Goal: Task Accomplishment & Management: Complete application form

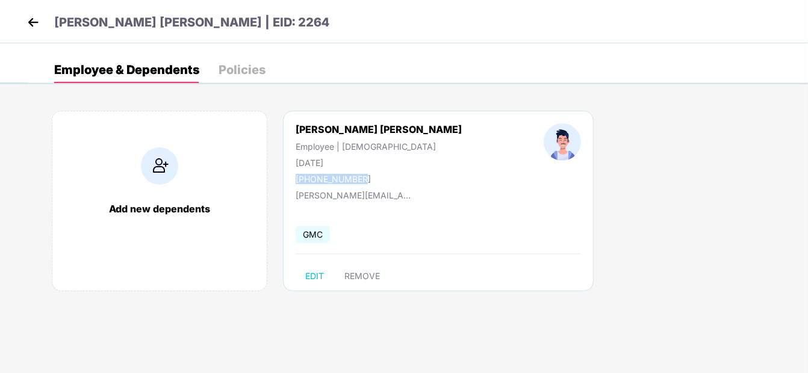
click at [34, 22] on img at bounding box center [33, 22] width 18 height 18
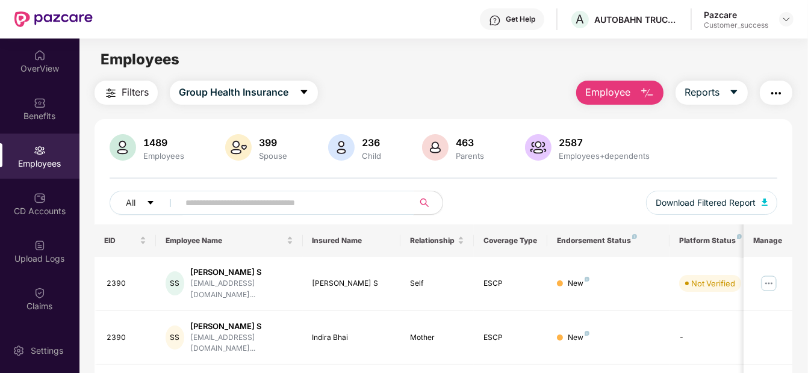
click at [272, 206] on input "text" at bounding box center [290, 203] width 211 height 18
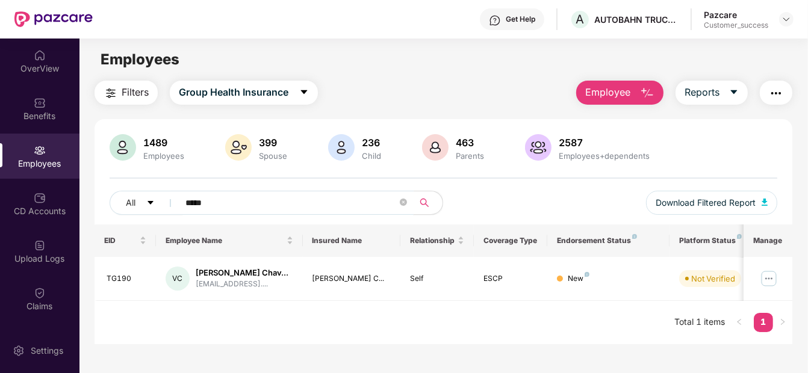
type input "*****"
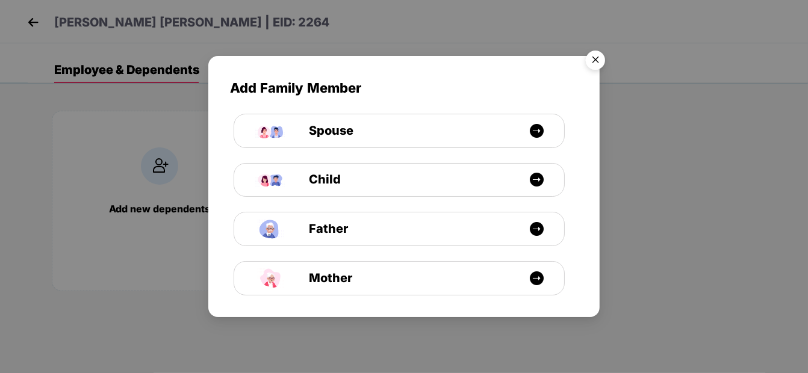
click at [597, 55] on img "Close" at bounding box center [596, 62] width 34 height 34
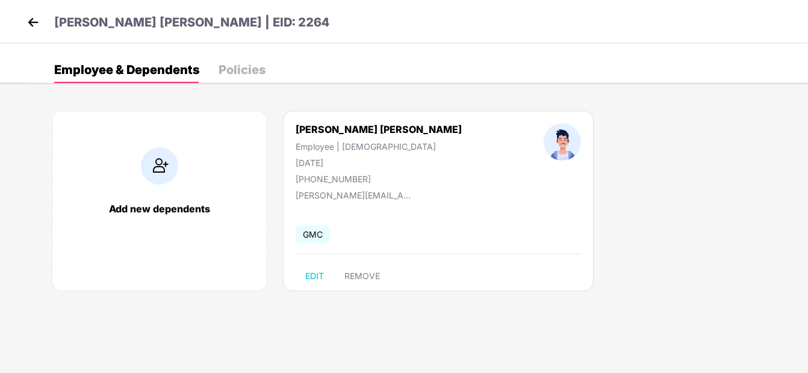
click at [35, 19] on img at bounding box center [33, 22] width 18 height 18
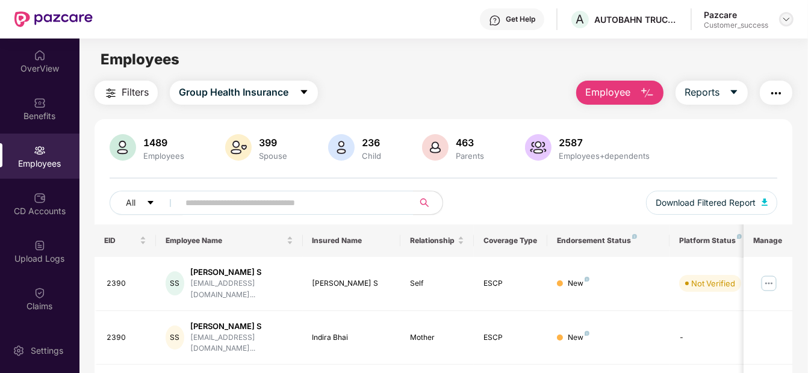
click at [784, 14] on img at bounding box center [786, 19] width 10 height 10
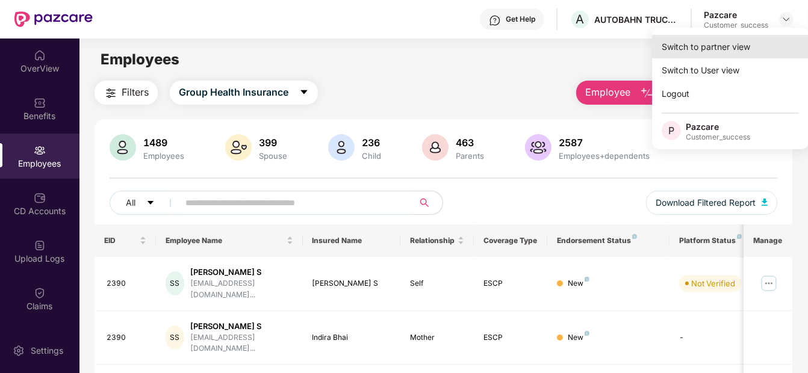
click at [742, 48] on div "Switch to partner view" at bounding box center [730, 46] width 157 height 23
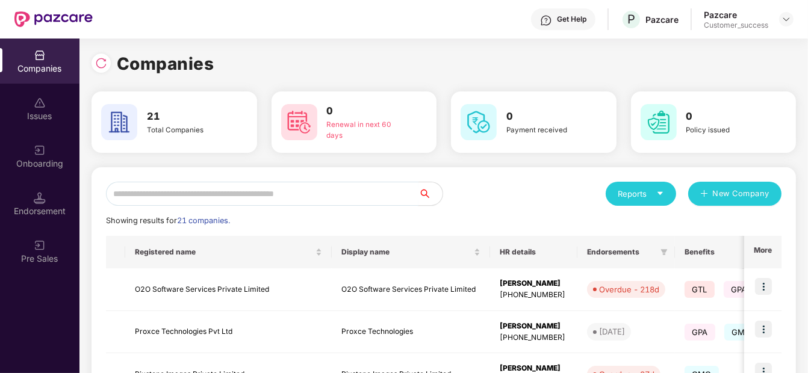
click at [349, 188] on input "text" at bounding box center [262, 194] width 312 height 24
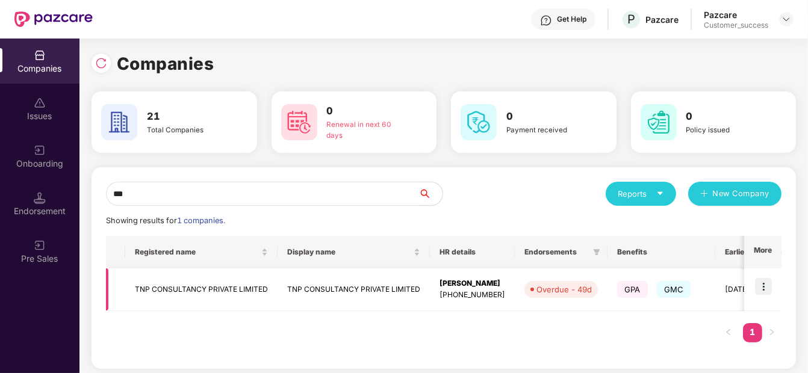
type input "***"
click at [763, 284] on img at bounding box center [763, 286] width 17 height 17
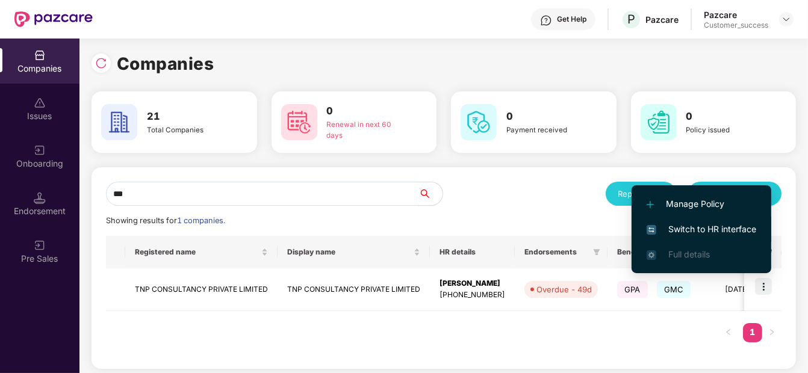
click at [736, 237] on li "Switch to HR interface" at bounding box center [702, 229] width 140 height 25
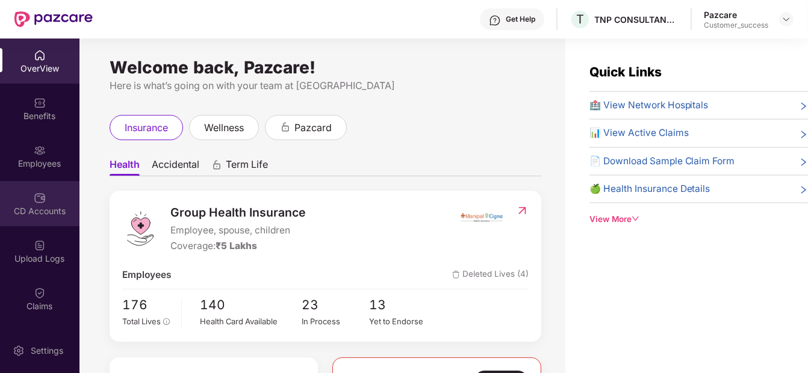
click at [51, 190] on div "CD Accounts" at bounding box center [39, 203] width 79 height 45
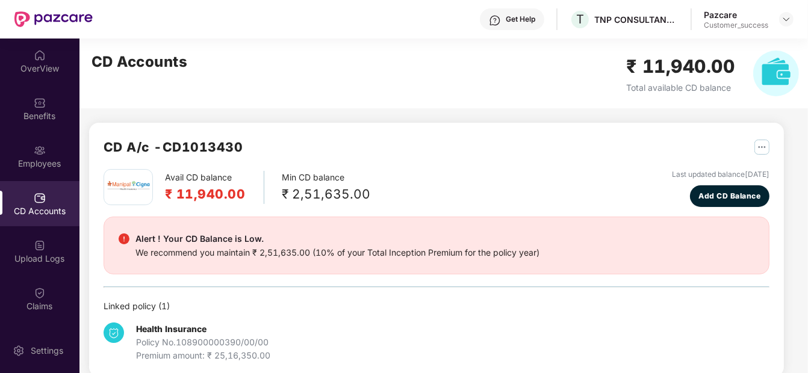
click at [342, 254] on div "We recommend you maintain ₹ 2,51,635.00 (10% of your Total Inception Premium fo…" at bounding box center [337, 252] width 404 height 13
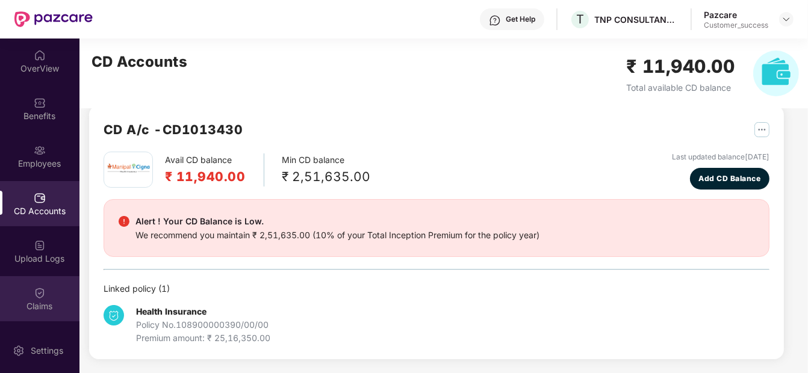
scroll to position [90, 0]
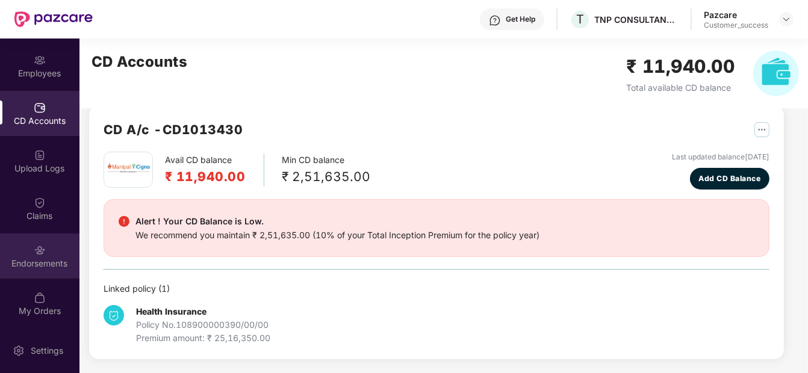
click at [42, 247] on img at bounding box center [40, 250] width 12 height 12
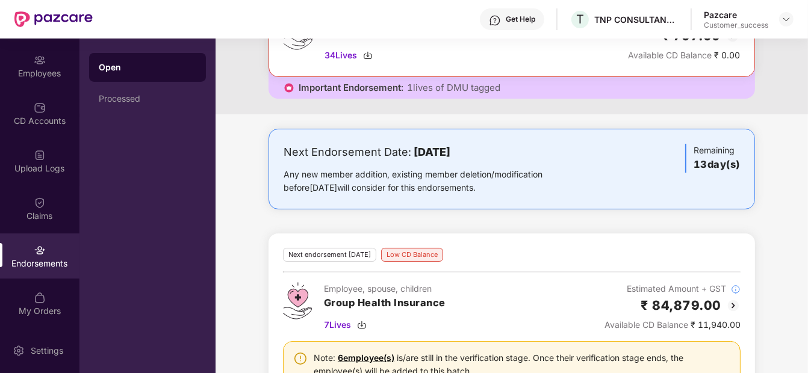
scroll to position [192, 0]
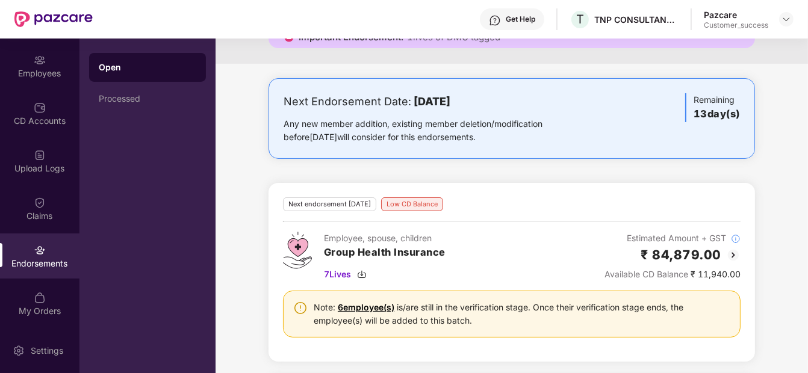
click at [735, 258] on img at bounding box center [733, 255] width 14 height 14
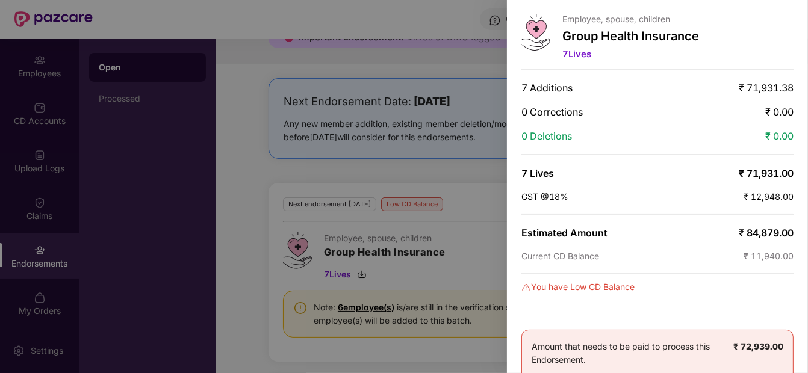
scroll to position [0, 0]
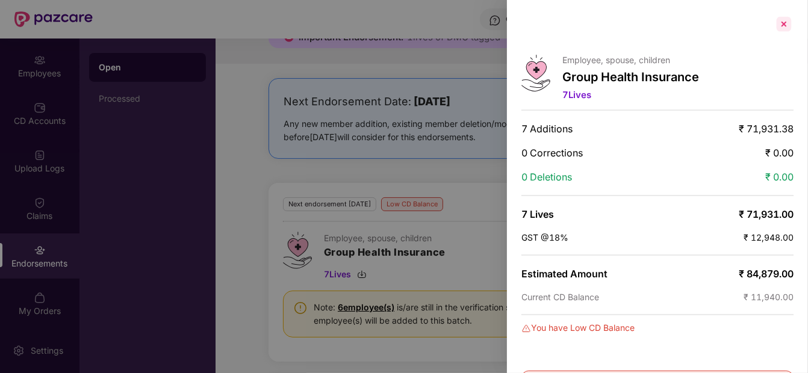
click at [777, 24] on div at bounding box center [783, 23] width 19 height 19
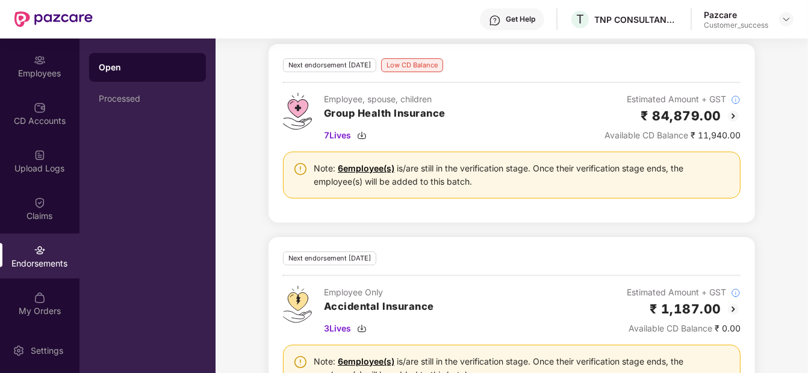
scroll to position [325, 0]
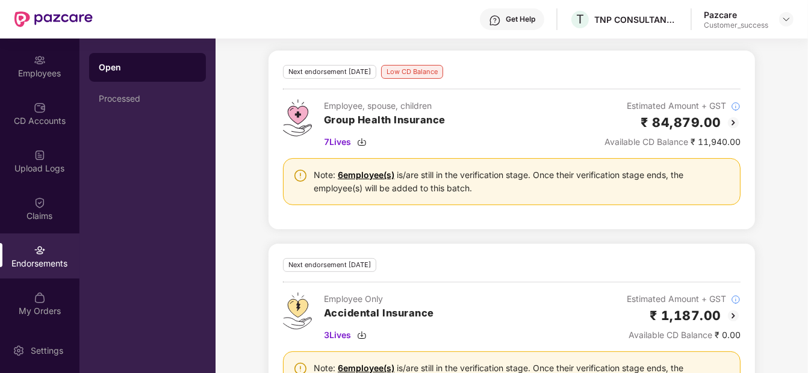
click at [731, 117] on img at bounding box center [733, 123] width 14 height 14
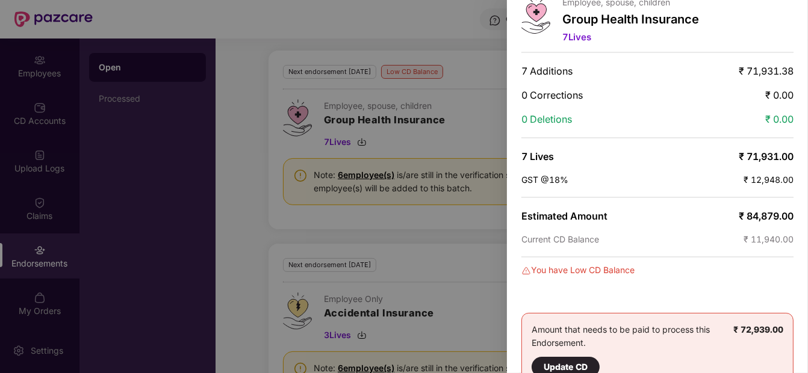
scroll to position [0, 0]
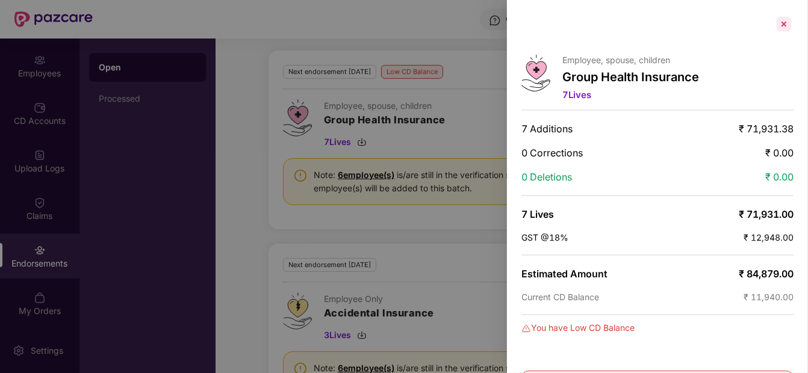
click at [779, 19] on div at bounding box center [783, 23] width 19 height 19
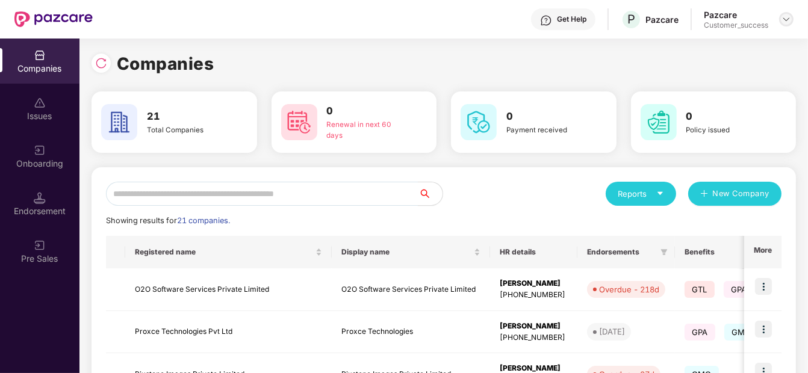
click at [784, 26] on div at bounding box center [786, 19] width 14 height 14
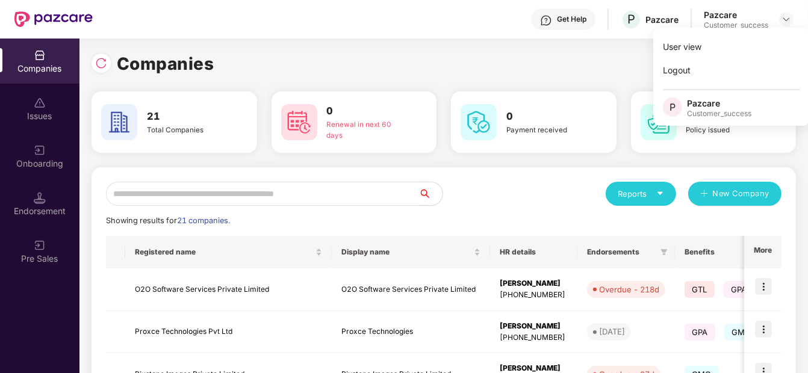
click at [249, 204] on input "text" at bounding box center [262, 194] width 312 height 24
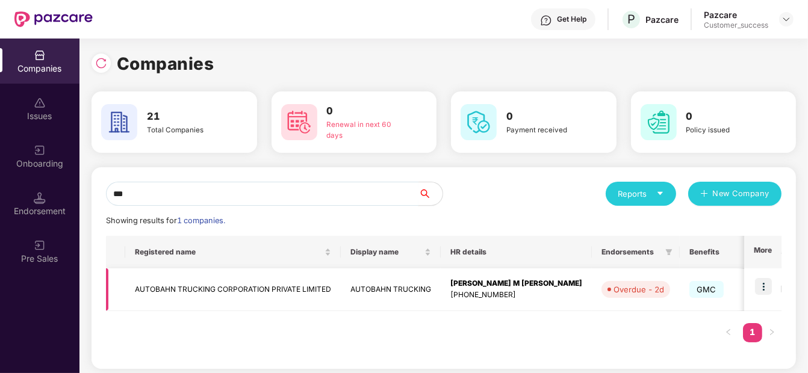
type input "***"
click at [765, 287] on img at bounding box center [763, 286] width 17 height 17
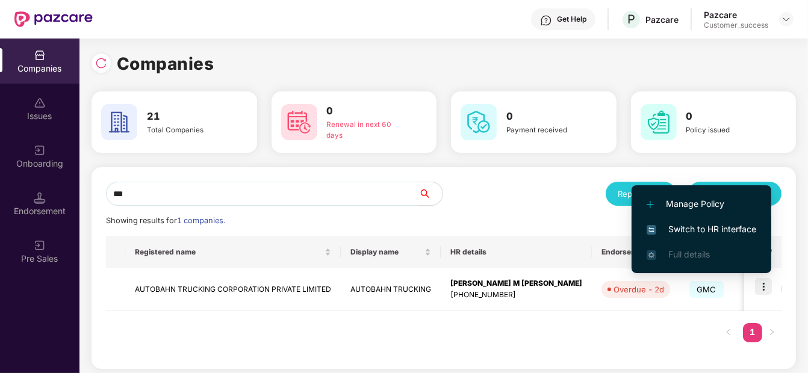
click at [723, 220] on li "Switch to HR interface" at bounding box center [702, 229] width 140 height 25
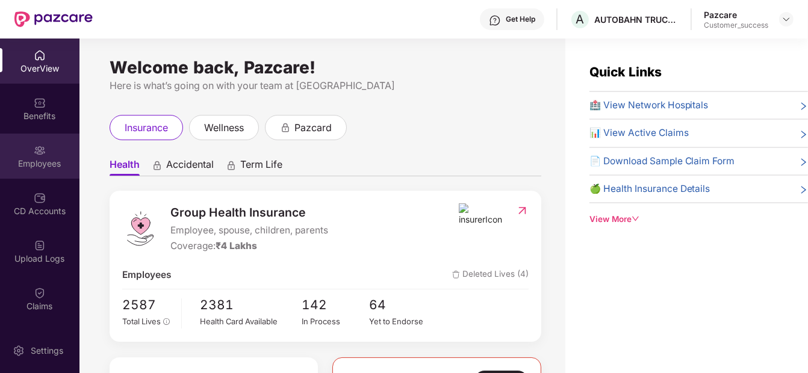
click at [37, 166] on div "Employees" at bounding box center [39, 164] width 79 height 12
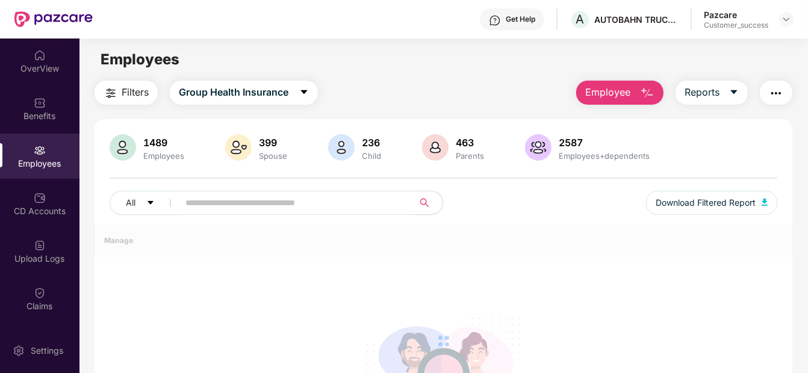
click at [206, 207] on input "text" at bounding box center [290, 203] width 211 height 18
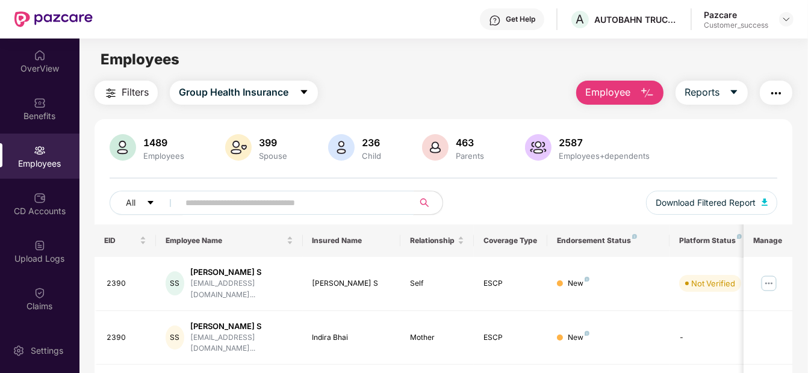
click at [206, 207] on input "text" at bounding box center [290, 203] width 211 height 18
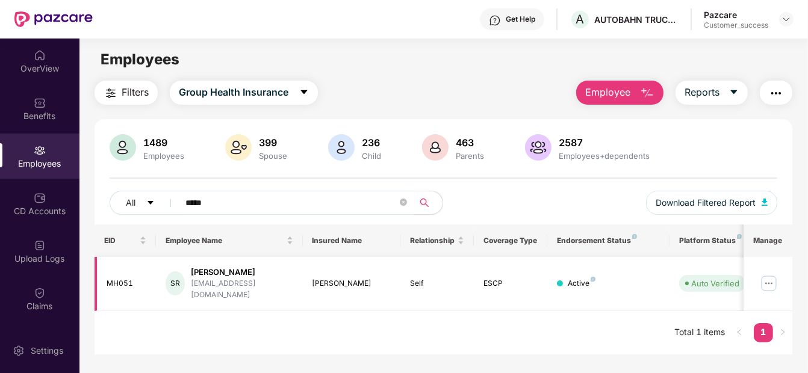
type input "*****"
click at [770, 278] on img at bounding box center [768, 283] width 19 height 19
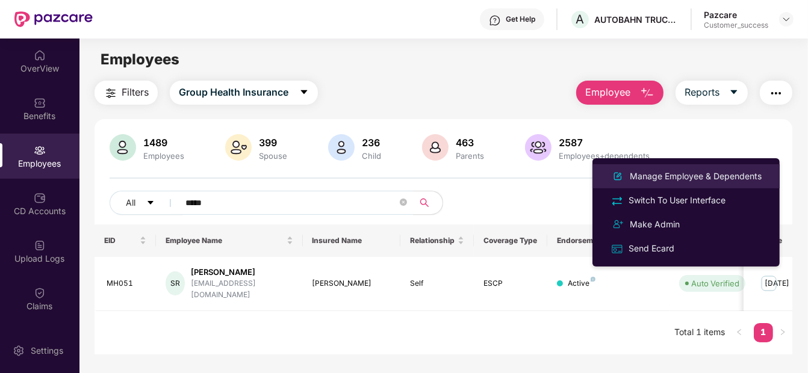
click at [751, 173] on div "Manage Employee & Dependents" at bounding box center [695, 176] width 137 height 13
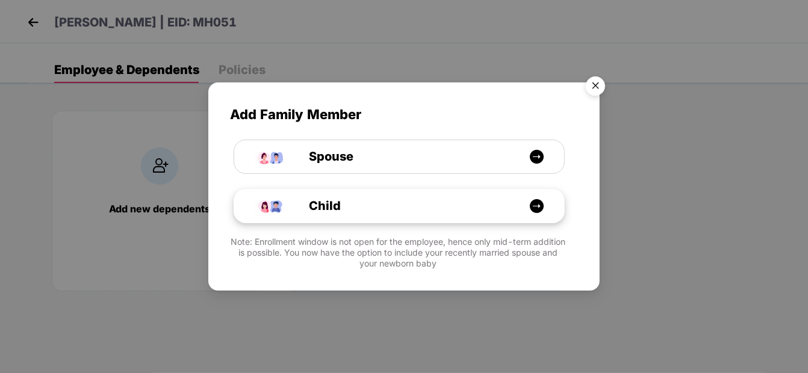
click at [402, 202] on div "Child" at bounding box center [405, 206] width 247 height 19
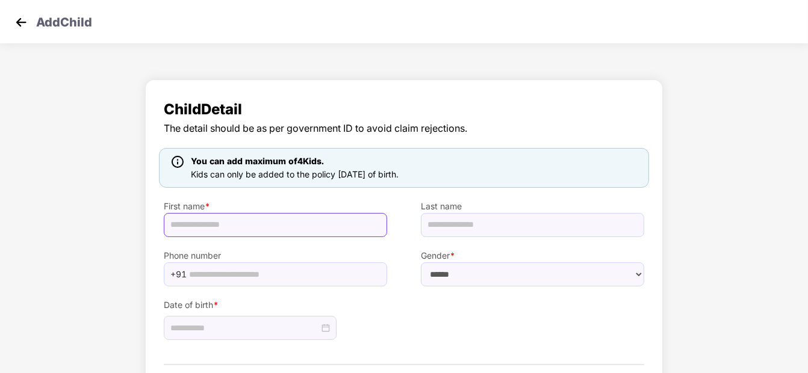
click at [277, 220] on input "text" at bounding box center [275, 225] width 223 height 24
paste input "******"
type input "******"
click at [503, 226] on input "text" at bounding box center [532, 225] width 223 height 24
paste input "**********"
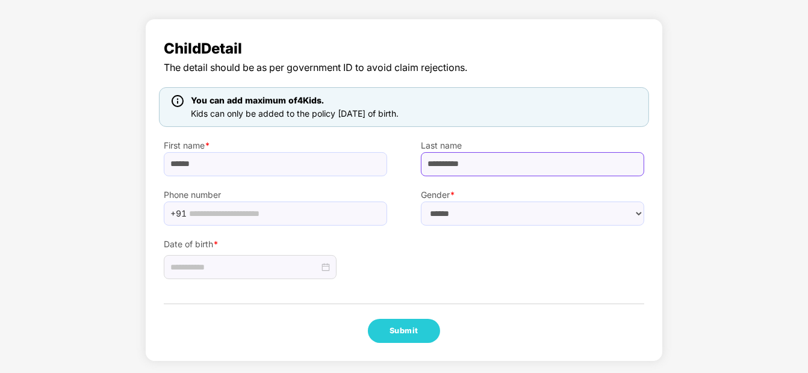
scroll to position [60, 0]
type input "**********"
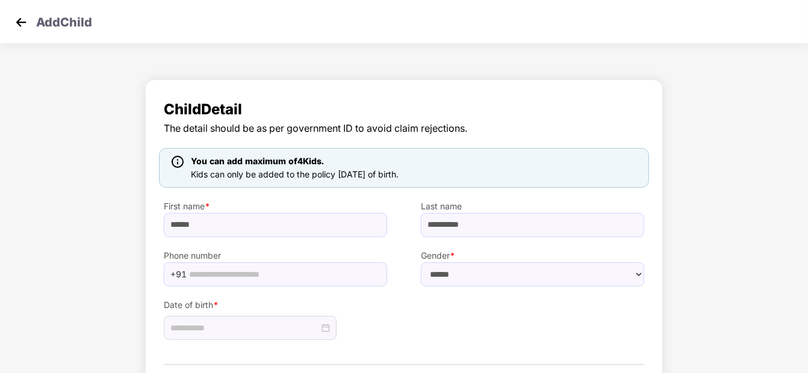
click at [22, 22] on img at bounding box center [21, 22] width 18 height 18
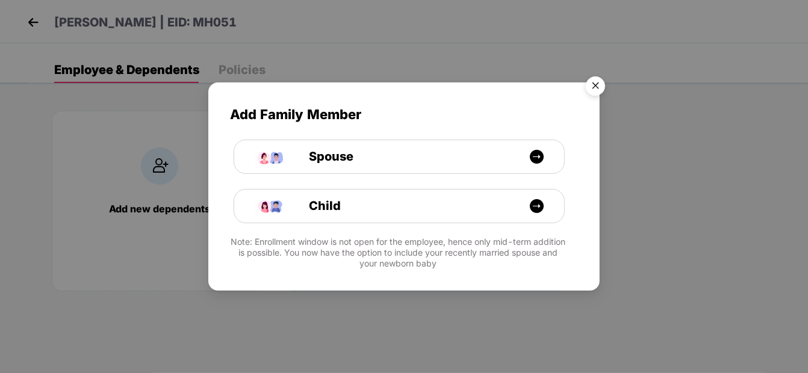
click at [593, 81] on img "Close" at bounding box center [596, 88] width 34 height 34
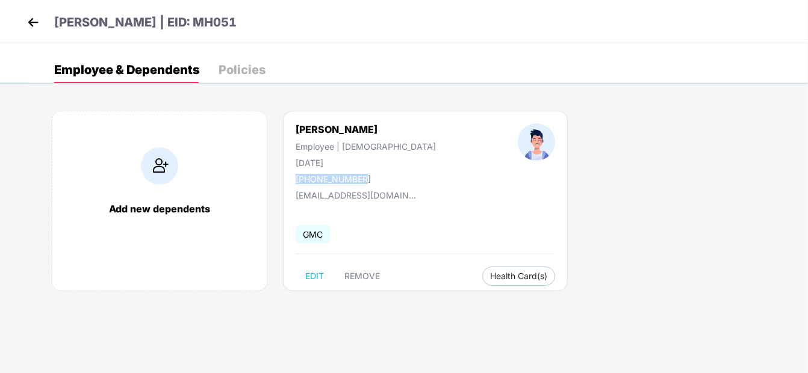
drag, startPoint x: 377, startPoint y: 182, endPoint x: 294, endPoint y: 178, distance: 83.2
click at [294, 178] on div "[PERSON_NAME] Employee | [DEMOGRAPHIC_DATA] [DATE] [PHONE_NUMBER]" at bounding box center [366, 153] width 222 height 61
copy div "[PHONE_NUMBER]"
click at [157, 200] on div "Add new dependents" at bounding box center [160, 201] width 216 height 181
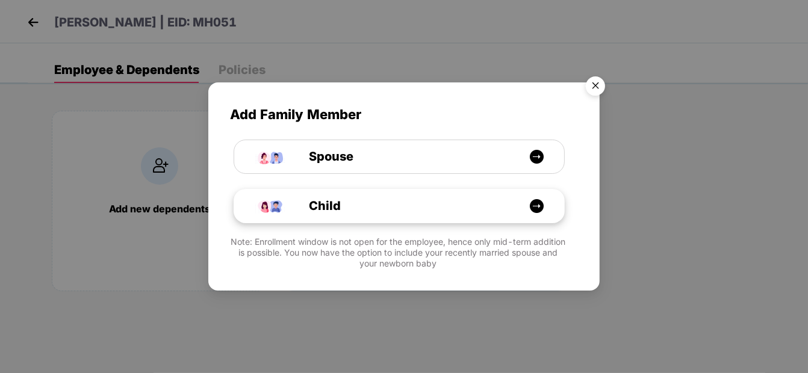
click at [390, 206] on div "Child" at bounding box center [405, 206] width 247 height 19
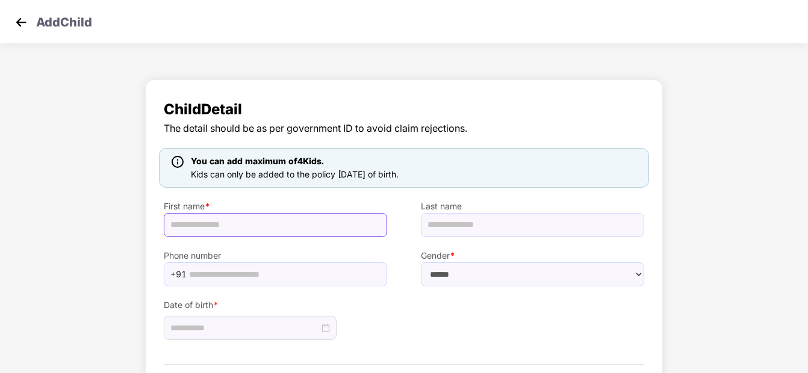
click at [232, 229] on input "text" at bounding box center [275, 225] width 223 height 24
type input "******"
click at [452, 223] on input "text" at bounding box center [532, 225] width 223 height 24
paste input "**********"
click at [432, 225] on input "**********" at bounding box center [532, 225] width 223 height 24
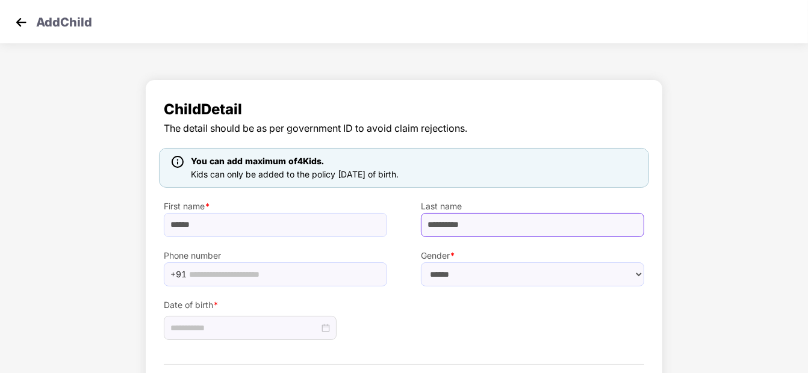
click at [456, 224] on input "**********" at bounding box center [532, 225] width 223 height 24
type input "**********"
click at [235, 272] on input "text" at bounding box center [284, 275] width 191 height 18
paste input "**********"
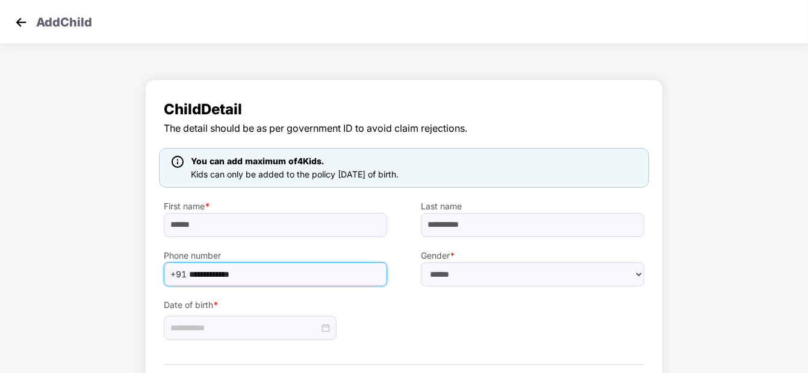
click at [203, 273] on input "**********" at bounding box center [284, 275] width 191 height 18
type input "**********"
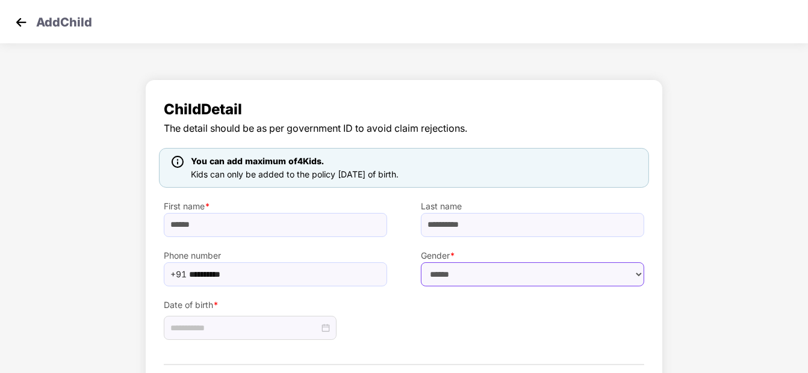
click at [433, 276] on select "****** **** ******" at bounding box center [532, 275] width 223 height 24
select select "******"
click at [421, 263] on select "****** **** ******" at bounding box center [532, 275] width 223 height 24
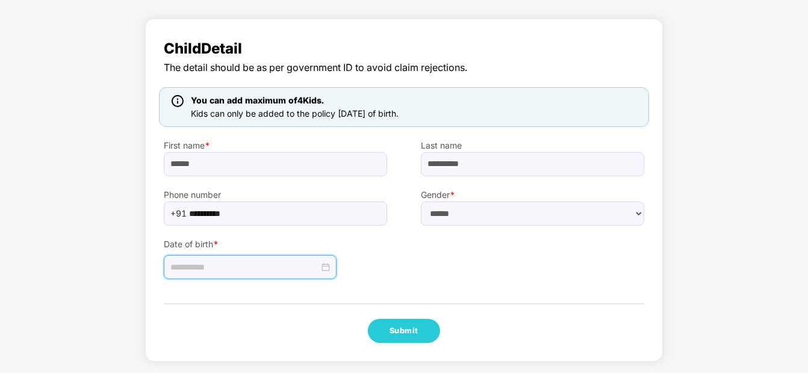
click at [279, 272] on input at bounding box center [244, 267] width 149 height 13
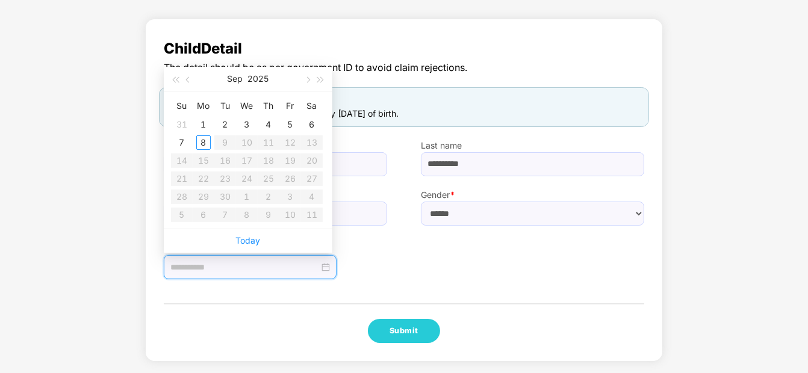
type input "**********"
click at [187, 76] on span "button" at bounding box center [189, 79] width 6 height 6
type input "**********"
click at [185, 161] on div "10" at bounding box center [182, 161] width 14 height 14
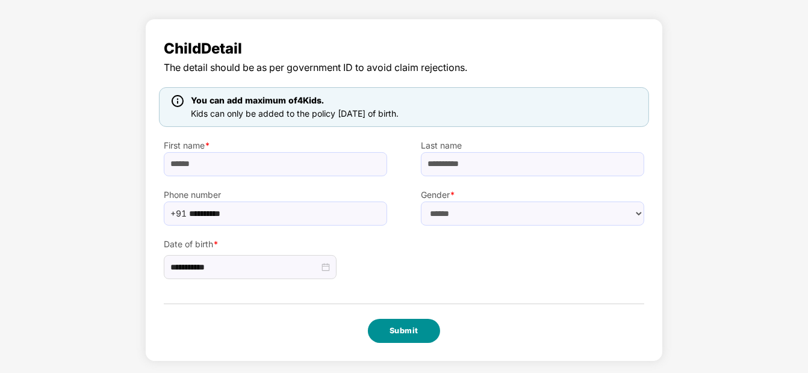
click at [414, 329] on button "Submit" at bounding box center [404, 331] width 72 height 24
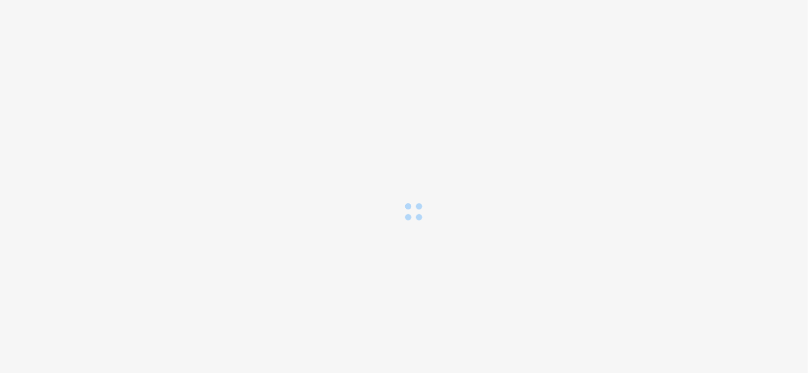
scroll to position [0, 0]
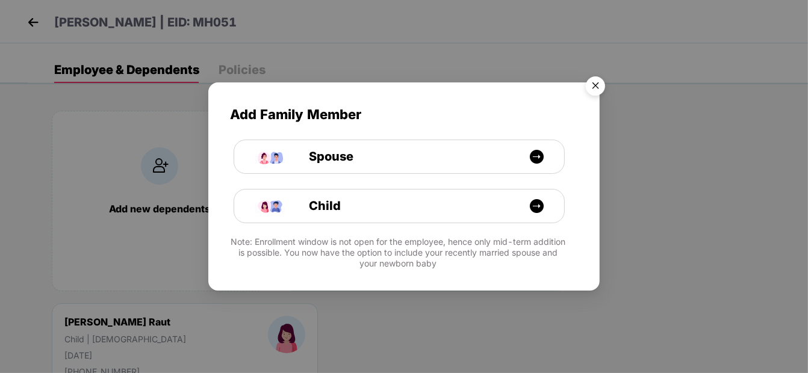
click at [602, 87] on img "Close" at bounding box center [596, 88] width 34 height 34
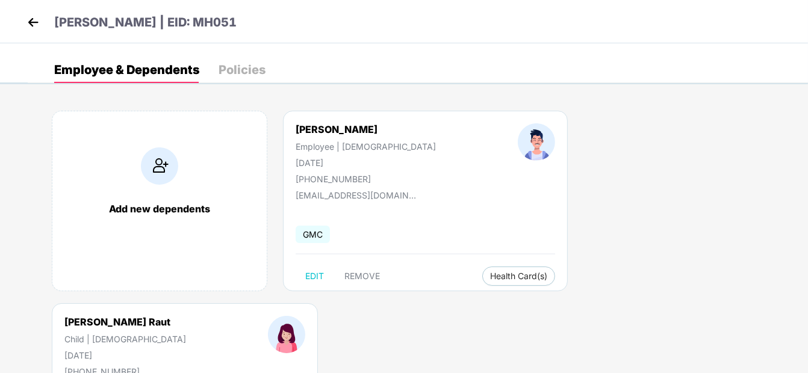
click at [31, 21] on img at bounding box center [33, 22] width 18 height 18
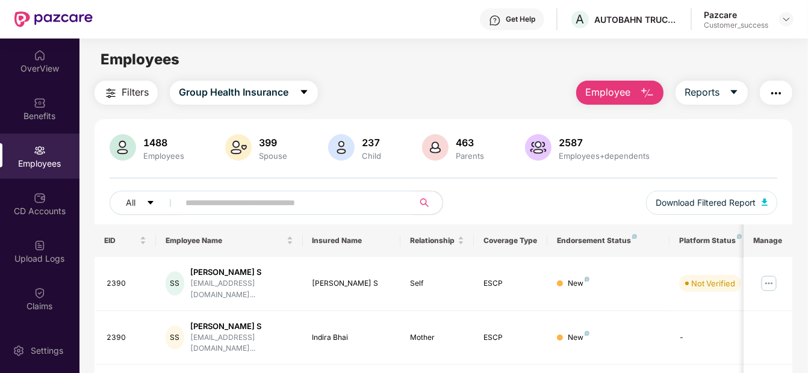
click at [621, 101] on button "Employee" at bounding box center [619, 93] width 87 height 24
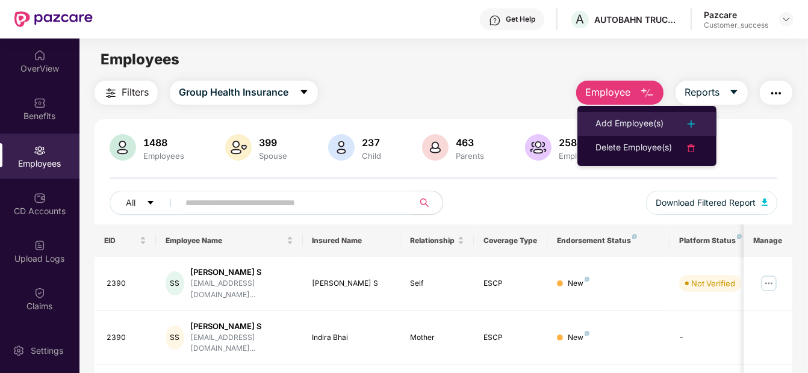
click at [633, 129] on div "Add Employee(s)" at bounding box center [629, 124] width 68 height 14
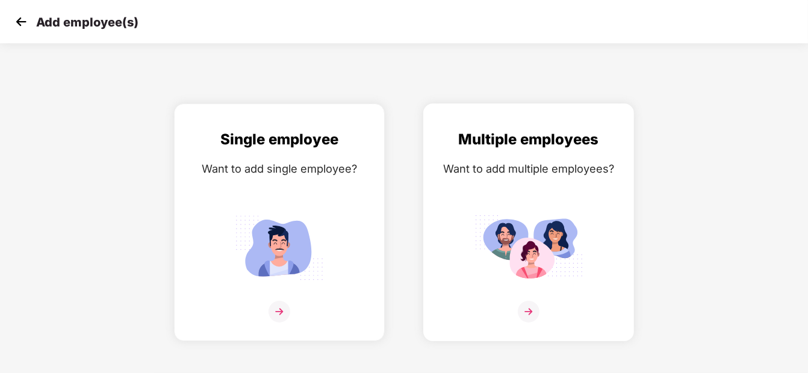
click at [520, 238] on img at bounding box center [528, 247] width 108 height 75
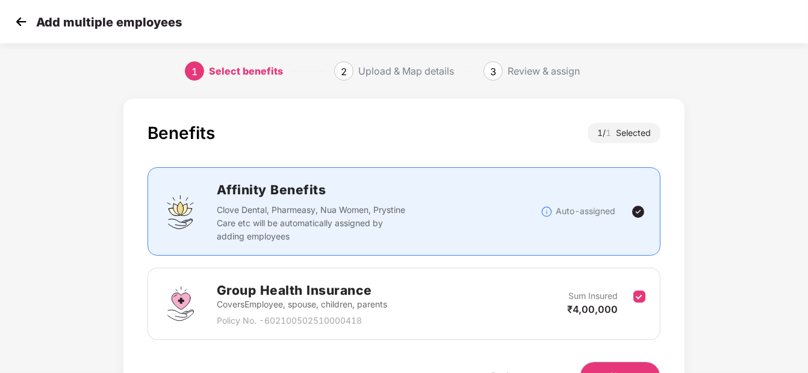
scroll to position [70, 0]
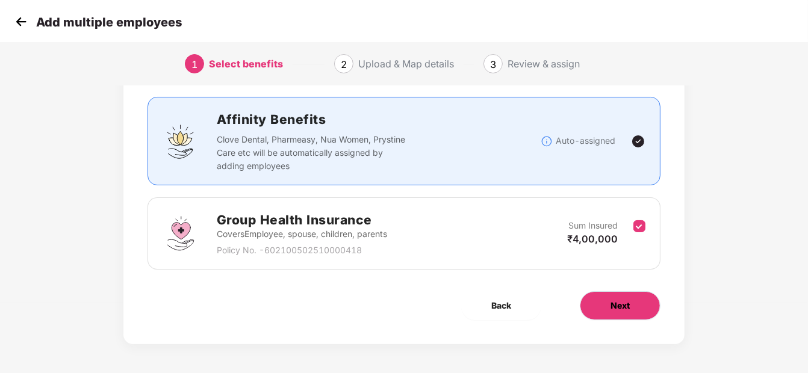
click at [614, 305] on span "Next" at bounding box center [619, 305] width 19 height 13
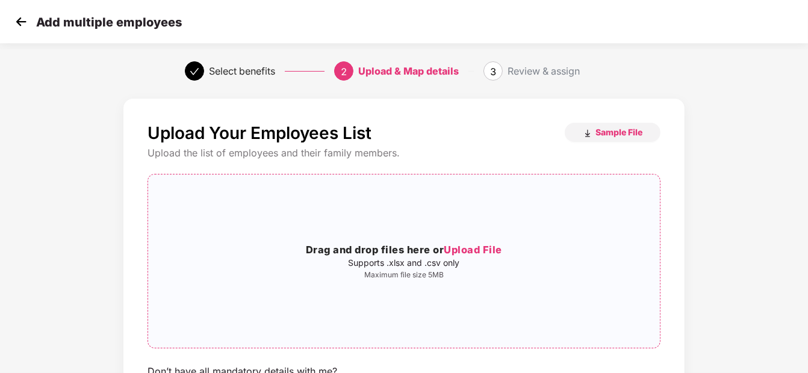
click at [470, 231] on div "Drag and drop files here or Upload File Supports .xlsx and .csv only Maximum fi…" at bounding box center [404, 261] width 512 height 154
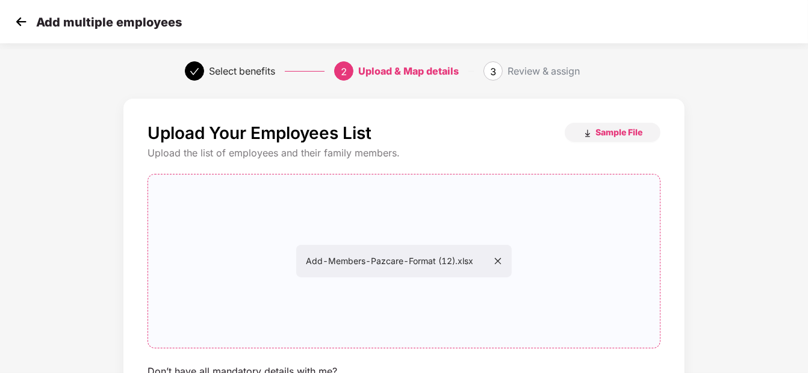
scroll to position [110, 0]
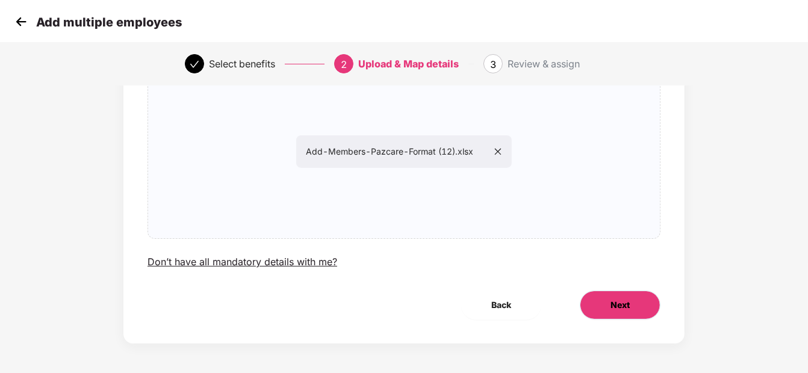
click at [633, 316] on button "Next" at bounding box center [620, 305] width 81 height 29
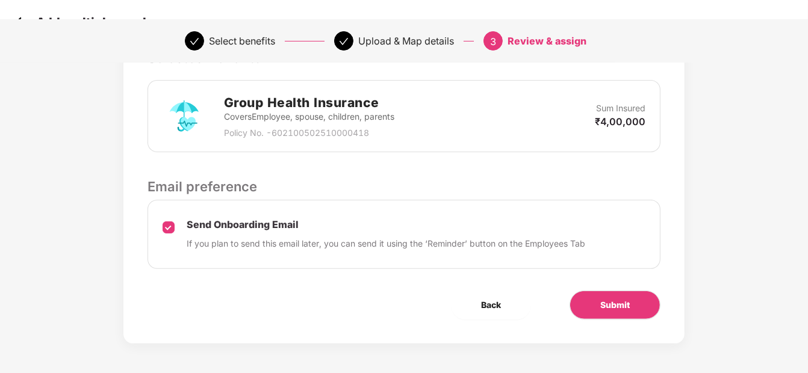
scroll to position [310, 0]
click at [583, 300] on button "Submit" at bounding box center [615, 305] width 91 height 29
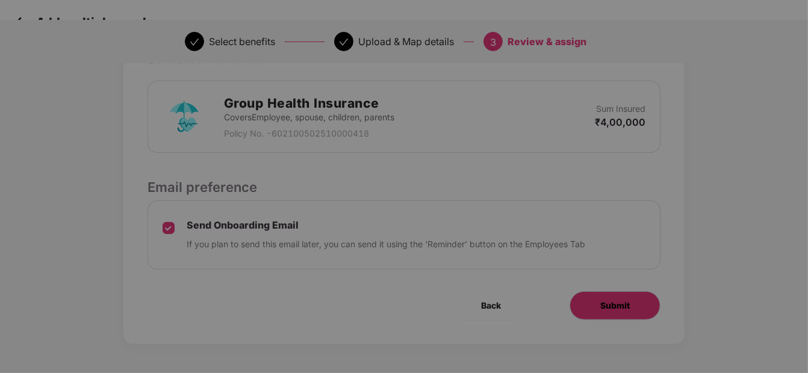
scroll to position [0, 0]
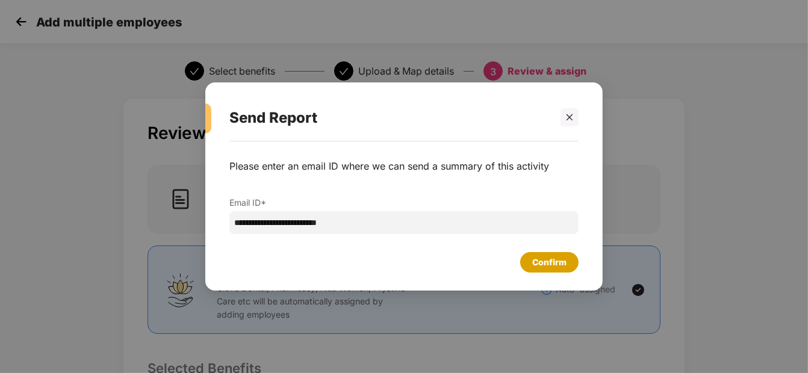
click at [547, 255] on div "Confirm" at bounding box center [549, 262] width 58 height 20
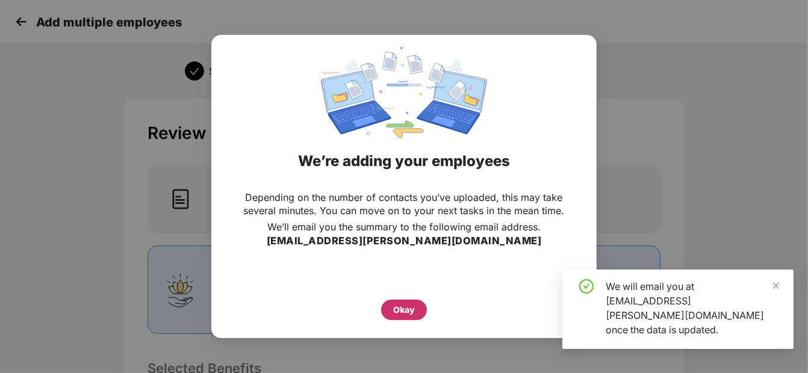
click at [393, 312] on div "Okay" at bounding box center [404, 309] width 22 height 13
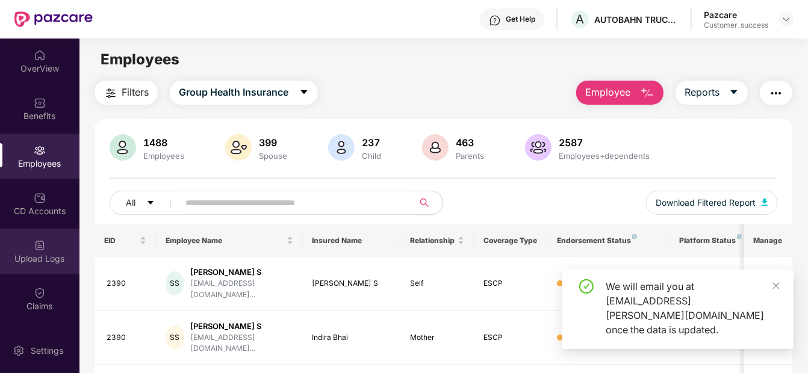
click at [36, 243] on img at bounding box center [40, 246] width 12 height 12
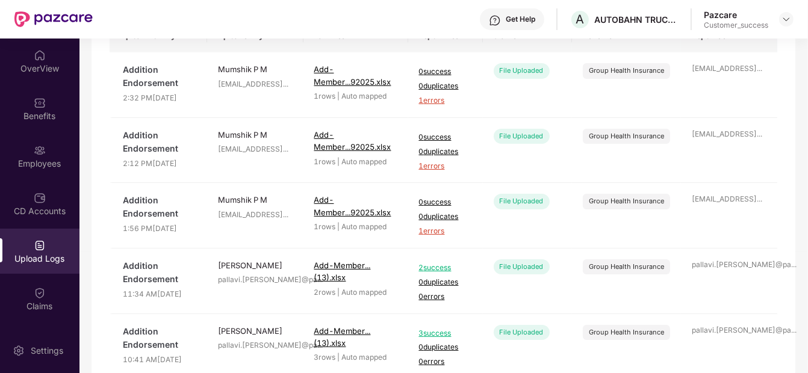
scroll to position [120, 0]
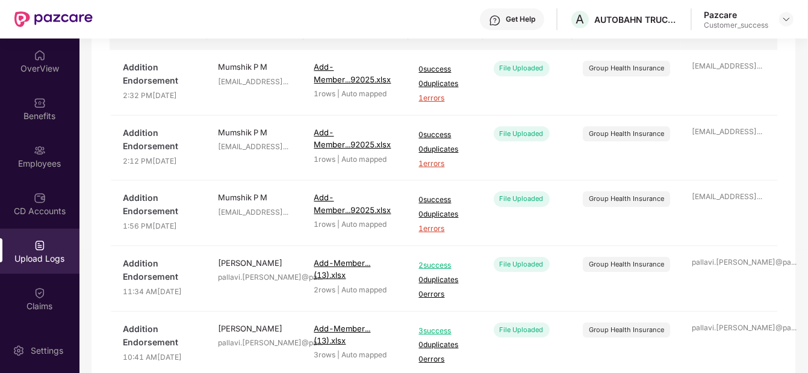
click at [44, 253] on div "Upload Logs" at bounding box center [39, 259] width 79 height 12
click at [40, 183] on div "CD Accounts" at bounding box center [39, 203] width 79 height 45
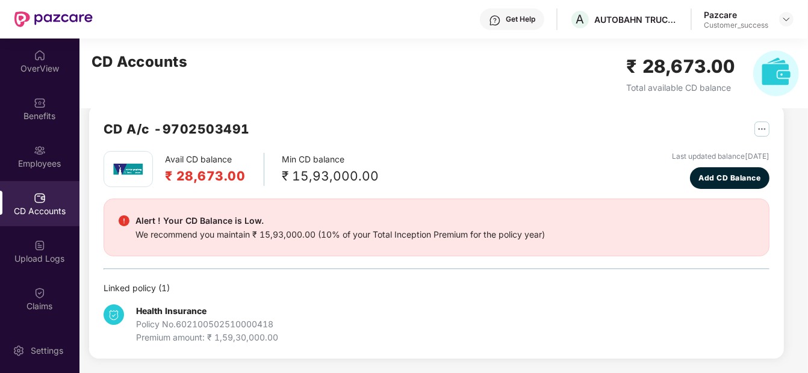
scroll to position [17, 0]
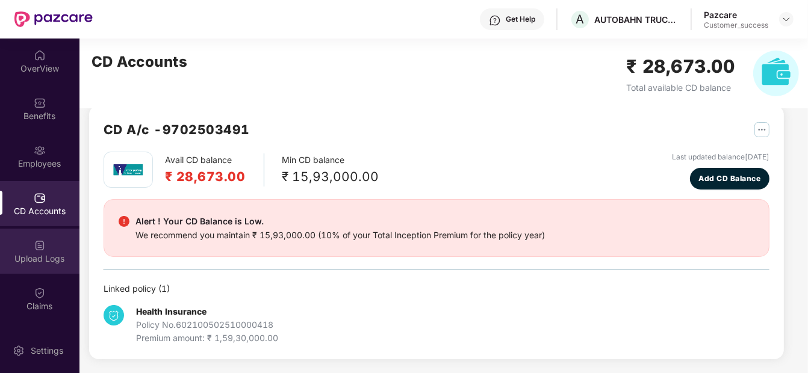
click at [16, 261] on div "Upload Logs" at bounding box center [39, 259] width 79 height 12
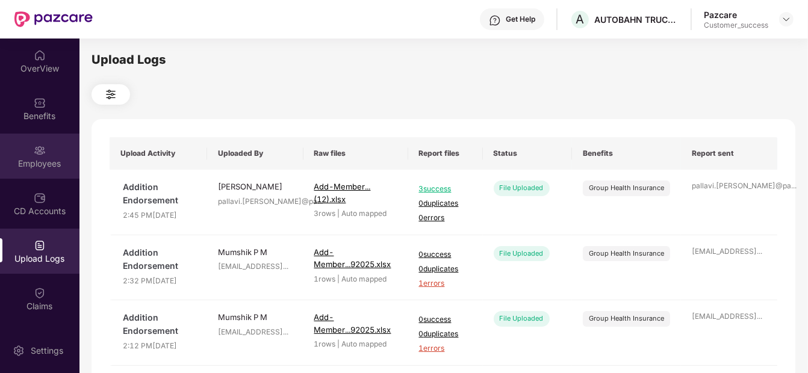
click at [46, 148] on div "Employees" at bounding box center [39, 156] width 79 height 45
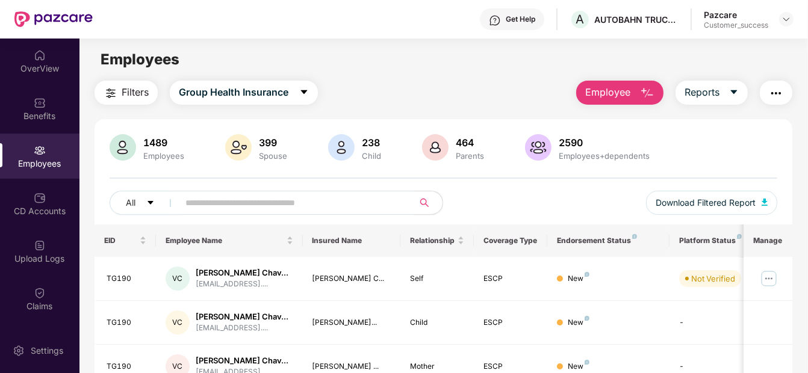
click at [231, 204] on input "text" at bounding box center [290, 203] width 211 height 18
paste input "******"
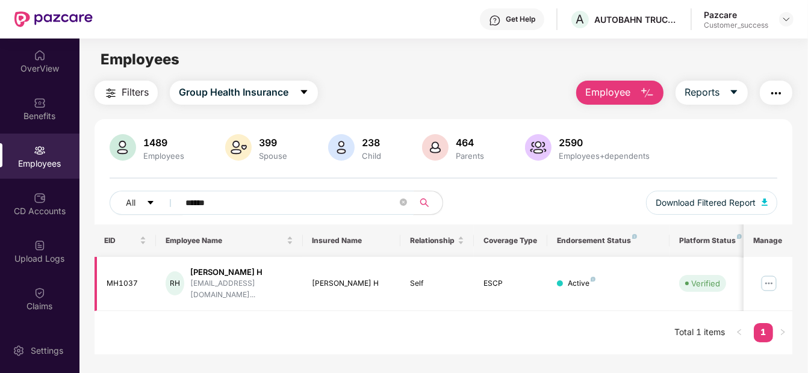
type input "******"
click at [760, 278] on img at bounding box center [768, 283] width 19 height 19
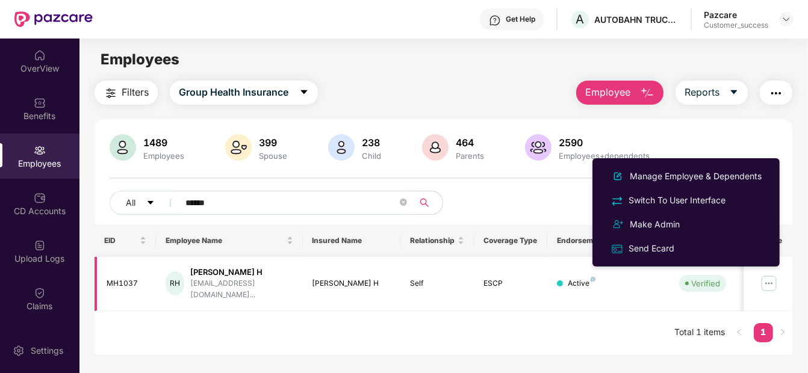
click at [763, 276] on img at bounding box center [768, 283] width 19 height 19
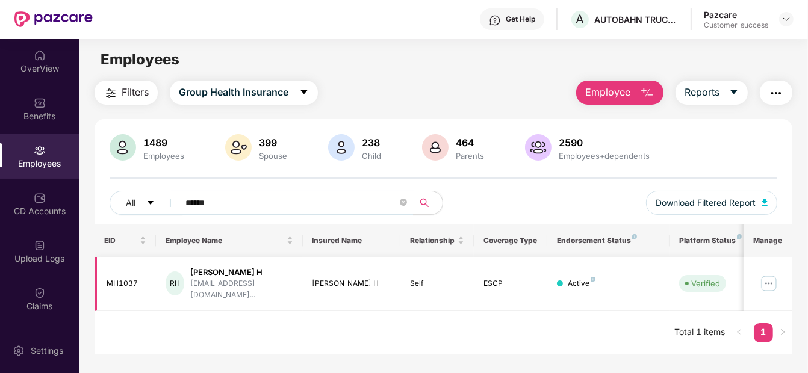
click at [765, 285] on img at bounding box center [768, 283] width 19 height 19
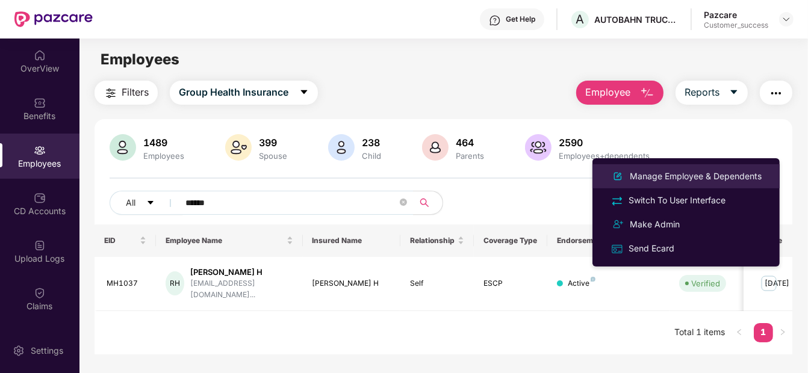
click at [741, 176] on div "Manage Employee & Dependents" at bounding box center [695, 176] width 137 height 13
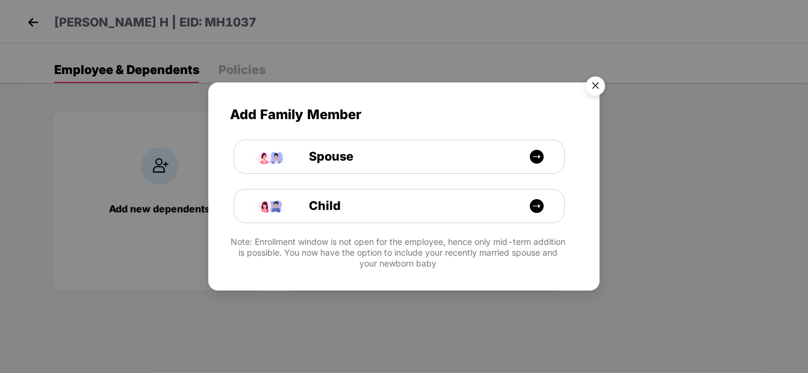
click at [601, 81] on img "Close" at bounding box center [596, 88] width 34 height 34
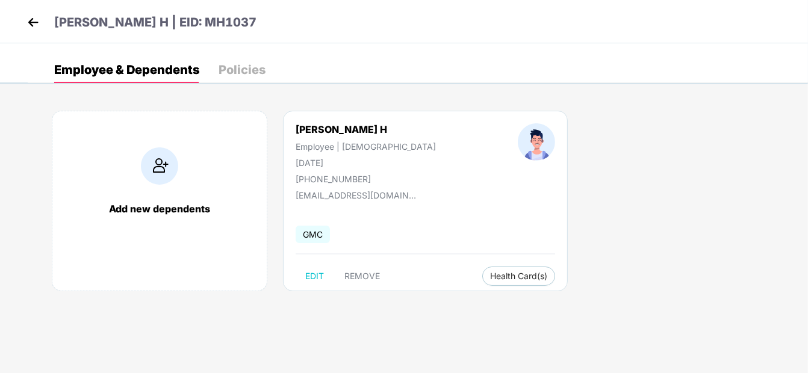
click at [161, 178] on img at bounding box center [159, 166] width 37 height 37
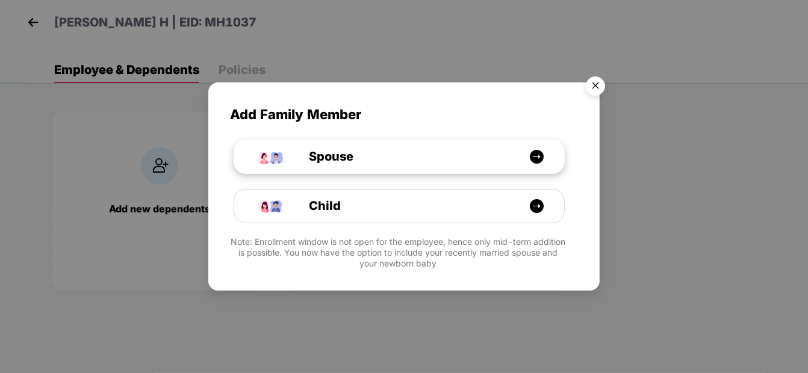
click at [334, 166] on div "Spouse" at bounding box center [399, 156] width 330 height 33
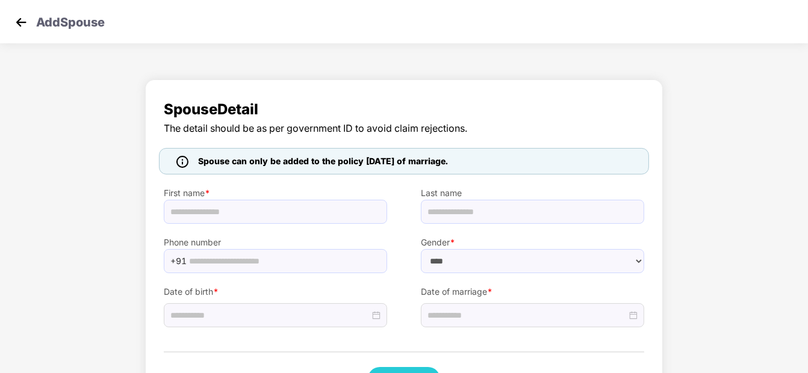
select select "******"
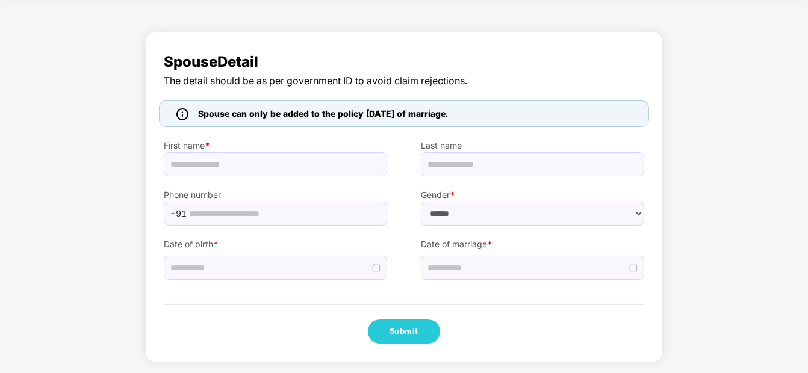
scroll to position [47, 0]
click at [218, 168] on input "text" at bounding box center [275, 165] width 223 height 24
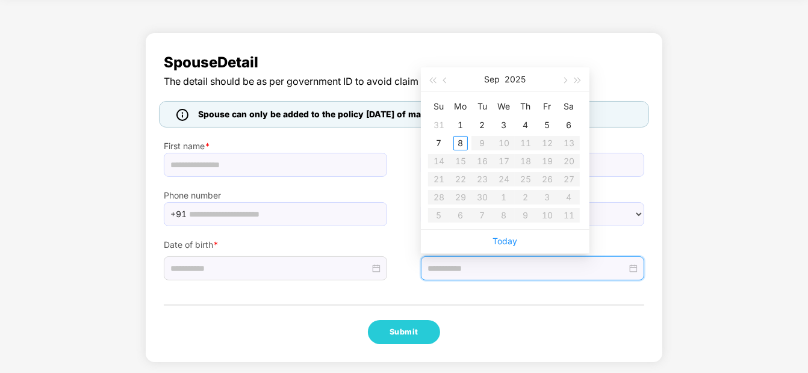
click at [441, 267] on input at bounding box center [526, 268] width 199 height 13
type input "**********"
click at [449, 76] on button "button" at bounding box center [445, 79] width 13 height 24
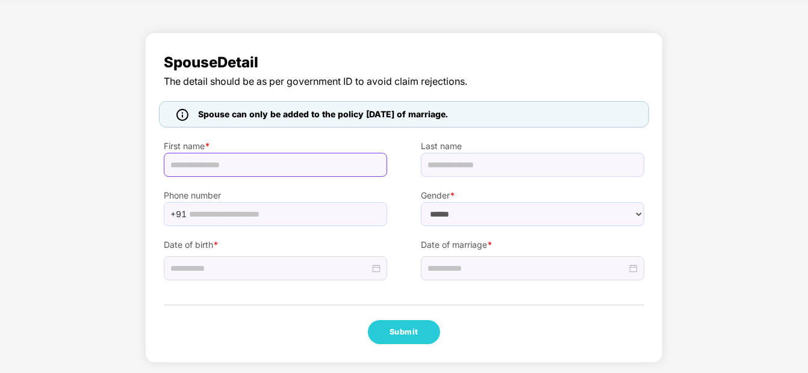
click at [362, 162] on input "text" at bounding box center [275, 165] width 223 height 24
paste input "******"
type input "******"
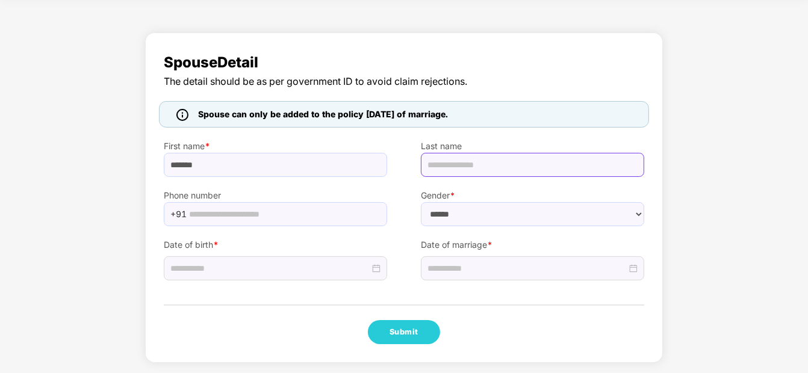
click at [505, 172] on input "text" at bounding box center [532, 165] width 223 height 24
paste input "**********"
type input "**********"
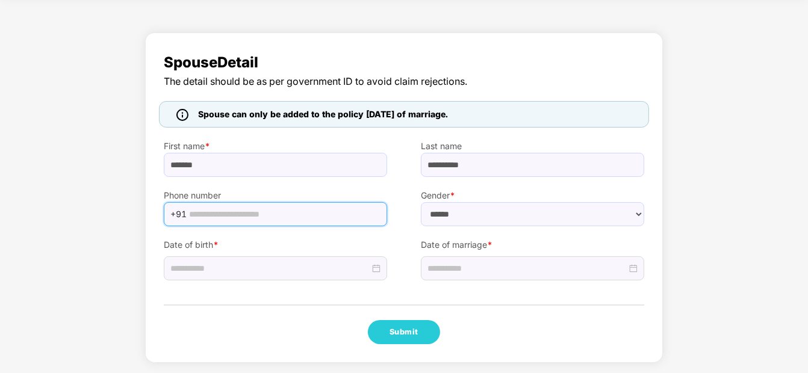
click at [296, 215] on input "text" at bounding box center [284, 214] width 191 height 18
paste input "**********"
type input "**********"
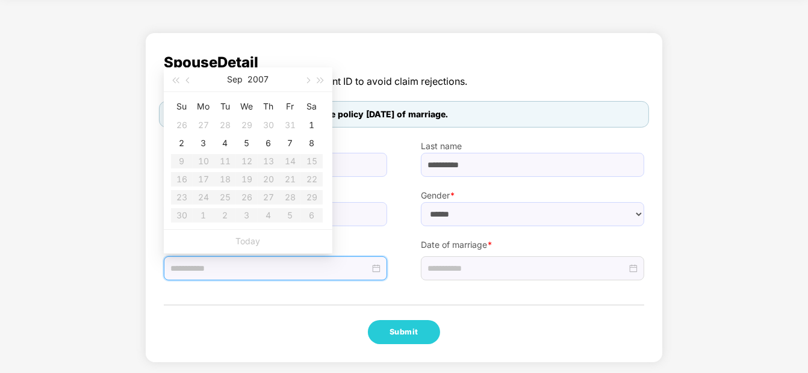
click at [353, 266] on input at bounding box center [269, 268] width 199 height 13
type input "**********"
click at [261, 76] on button "2007" at bounding box center [258, 79] width 21 height 24
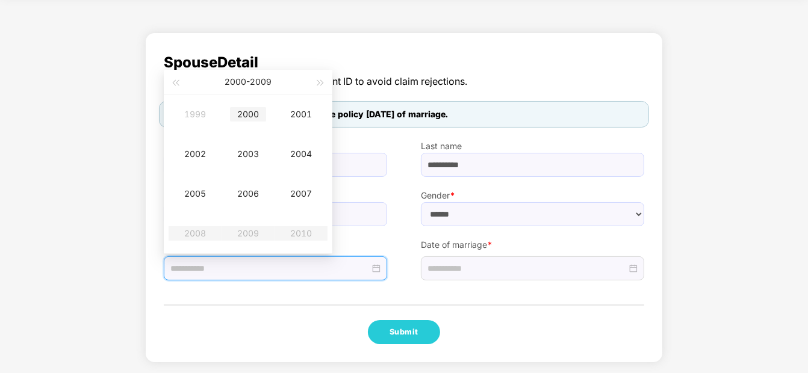
type input "**********"
click at [258, 117] on div "2000" at bounding box center [248, 114] width 36 height 14
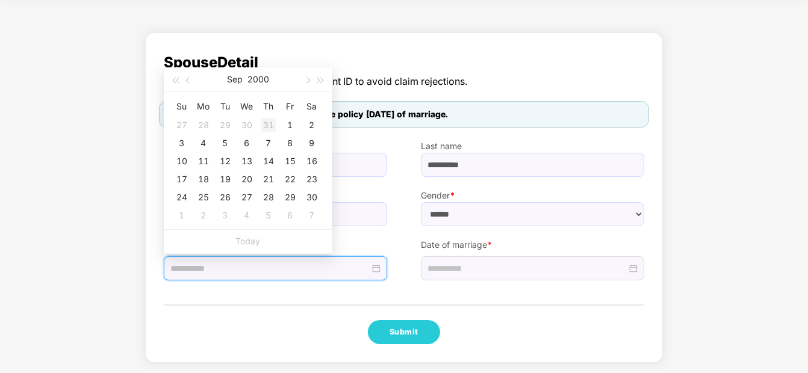
type input "**********"
click at [234, 79] on button "Sep" at bounding box center [235, 79] width 16 height 24
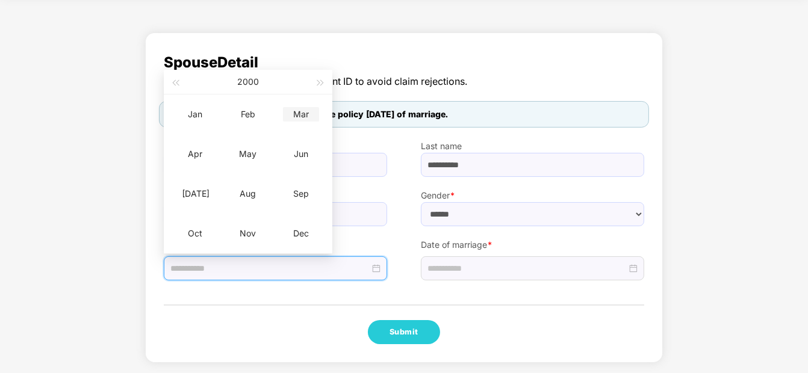
type input "**********"
click at [297, 119] on div "Mar" at bounding box center [301, 114] width 36 height 14
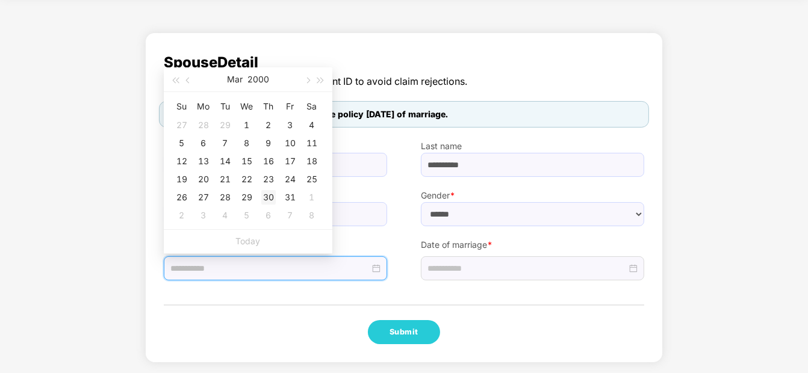
type input "**********"
click at [263, 196] on div "30" at bounding box center [268, 197] width 14 height 14
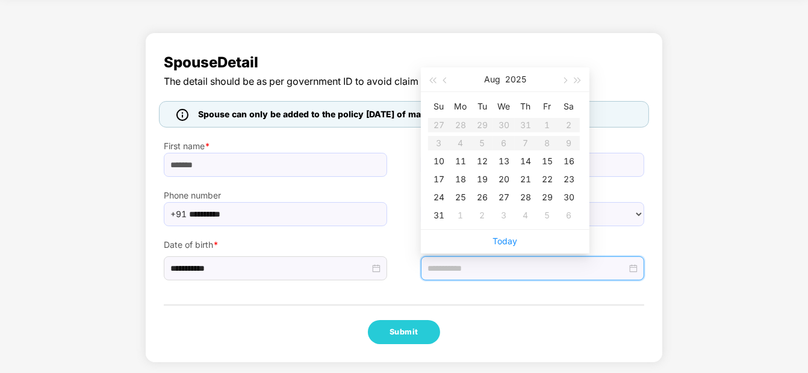
click at [489, 272] on input at bounding box center [526, 268] width 199 height 13
type input "**********"
click at [464, 193] on div "25" at bounding box center [460, 197] width 14 height 14
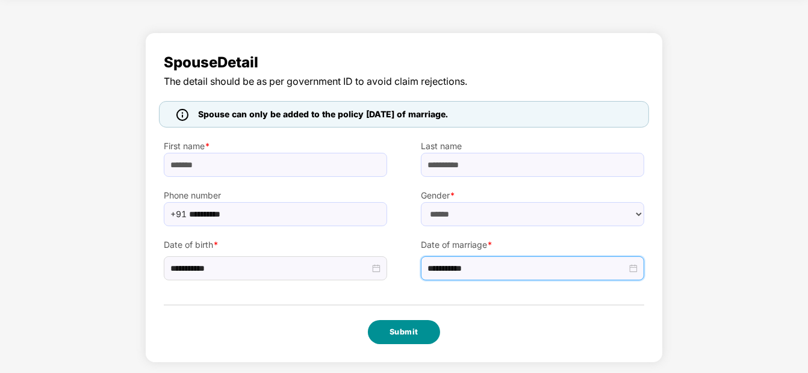
click at [395, 328] on button "Submit" at bounding box center [404, 332] width 72 height 24
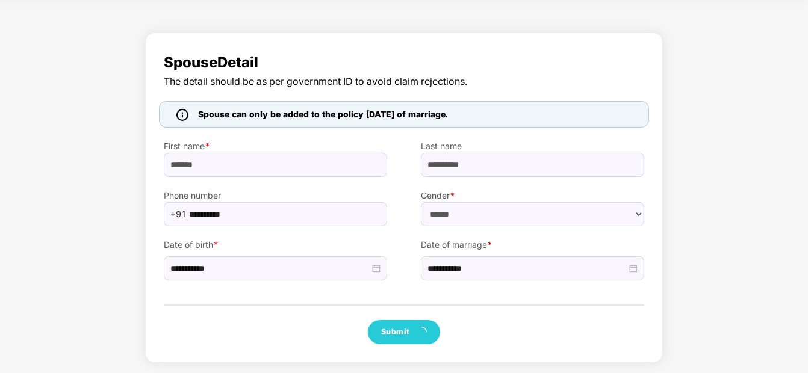
scroll to position [0, 0]
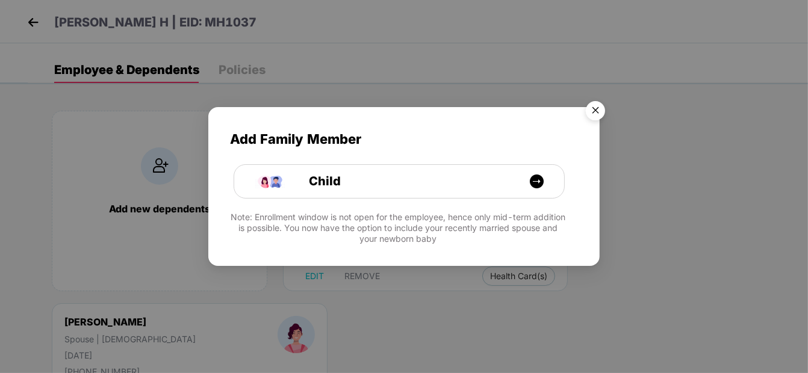
click at [602, 111] on img "Close" at bounding box center [596, 113] width 34 height 34
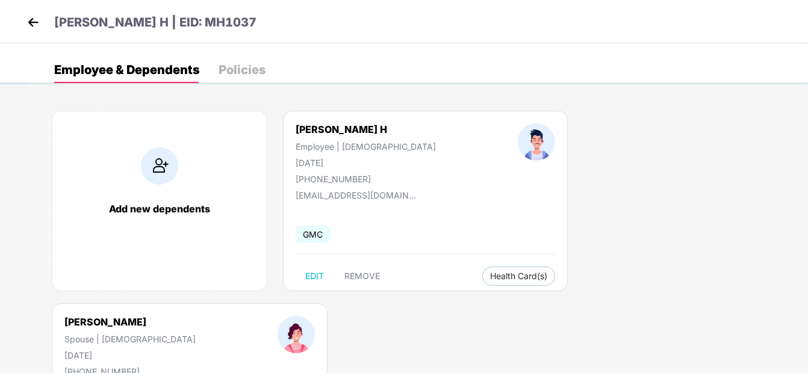
click at [28, 22] on img at bounding box center [33, 22] width 18 height 18
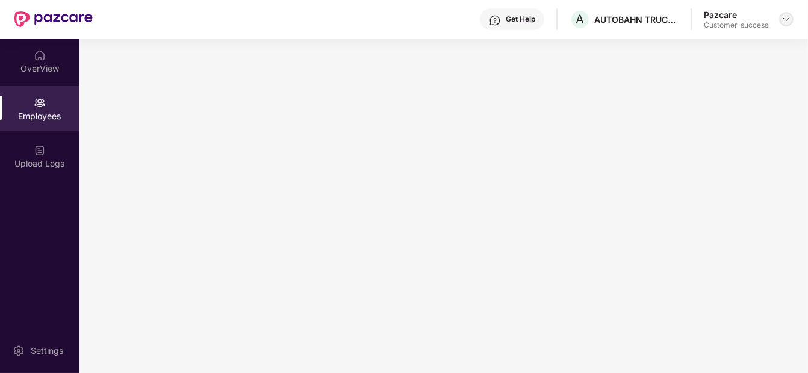
click at [781, 22] on img at bounding box center [786, 19] width 10 height 10
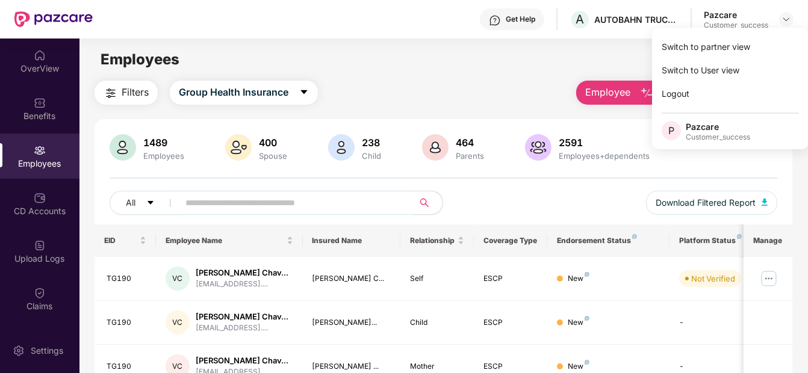
click at [709, 49] on div "Switch to partner view" at bounding box center [730, 46] width 157 height 23
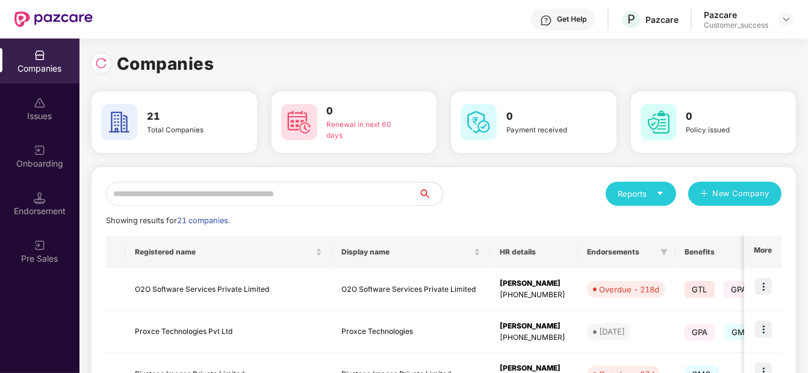
click at [174, 203] on input "text" at bounding box center [262, 194] width 312 height 24
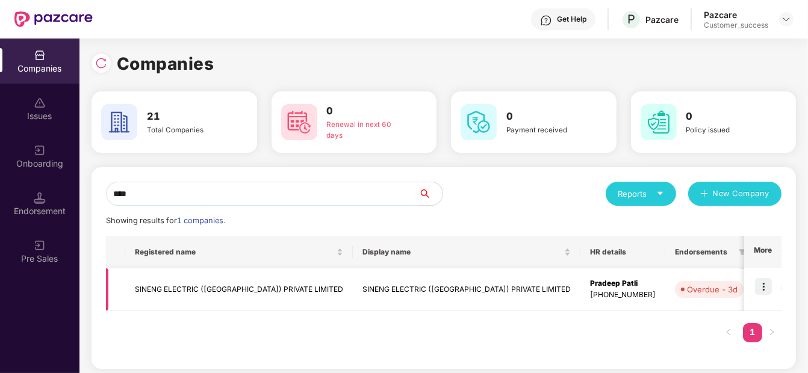
type input "****"
click at [762, 281] on img at bounding box center [763, 286] width 17 height 17
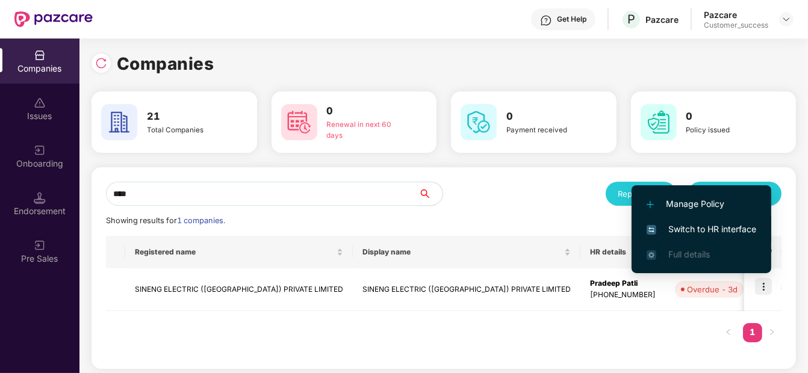
click at [739, 234] on span "Switch to HR interface" at bounding box center [702, 229] width 110 height 13
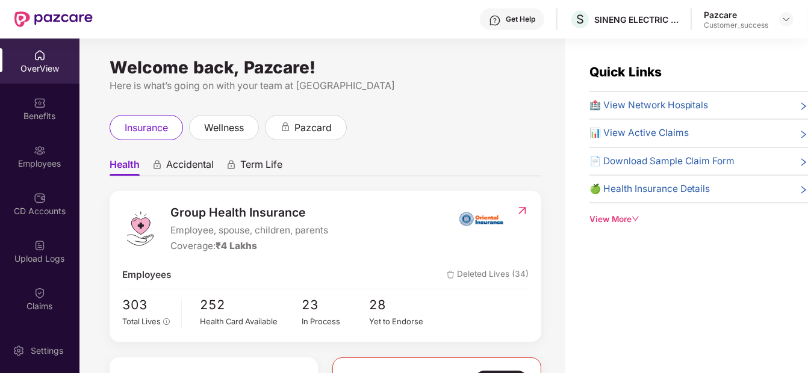
click at [42, 161] on div "Employees" at bounding box center [39, 164] width 79 height 12
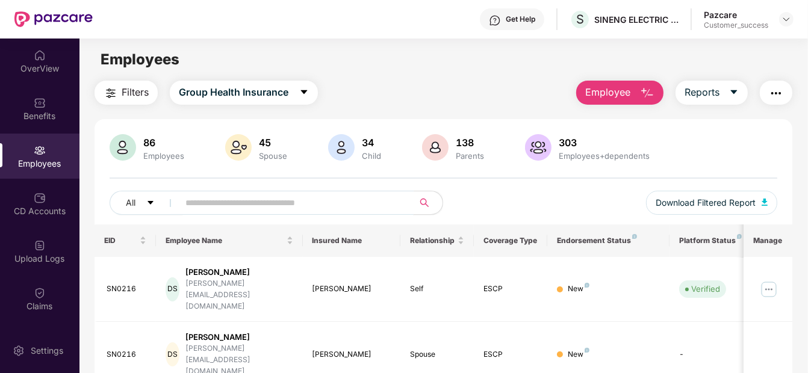
click at [191, 202] on input "text" at bounding box center [290, 203] width 211 height 18
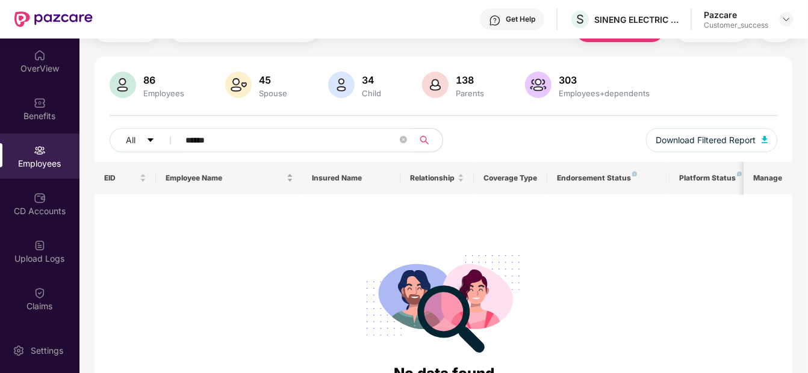
scroll to position [61, 0]
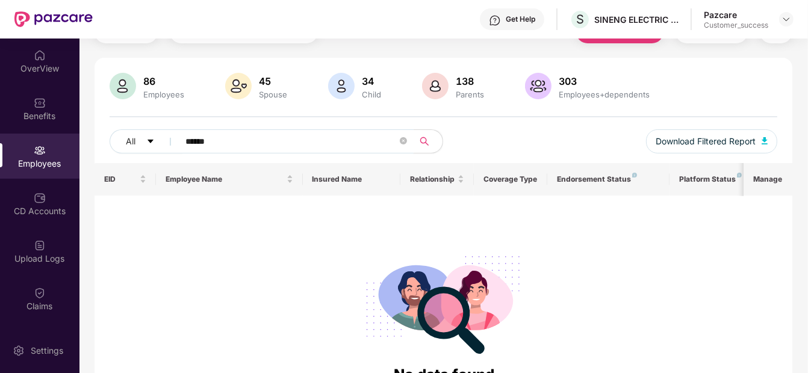
click at [198, 141] on input "******" at bounding box center [290, 141] width 211 height 18
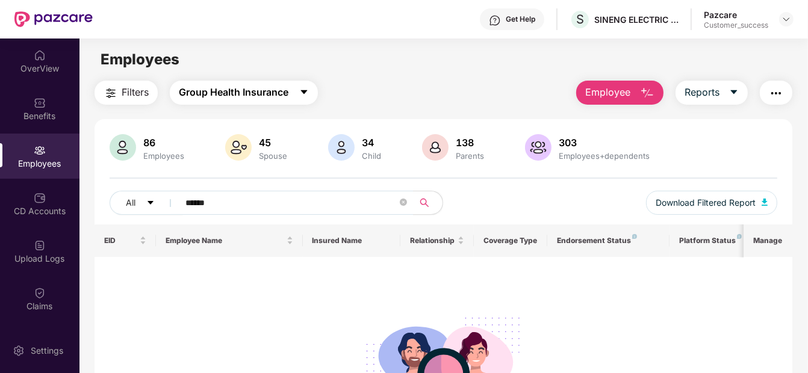
click at [303, 85] on button "Group Health Insurance" at bounding box center [244, 93] width 148 height 24
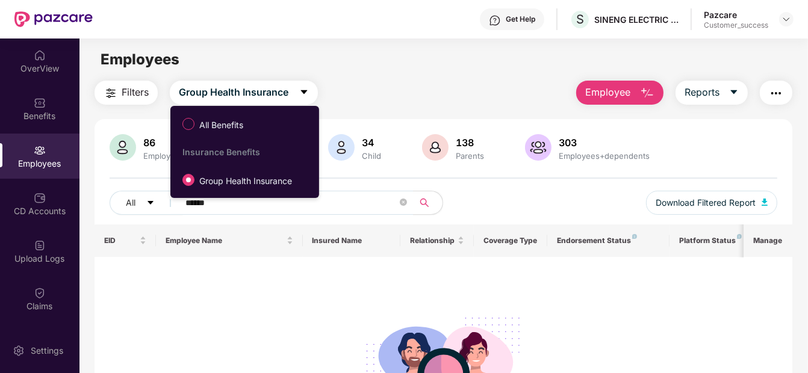
click at [324, 73] on main "Employees Filters Group Health Insurance Employee Reports 86 Employees 45 Spous…" at bounding box center [443, 225] width 728 height 373
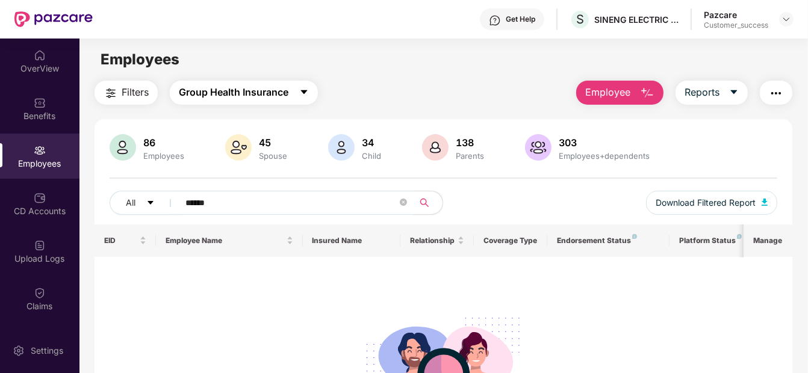
click at [223, 88] on span "Group Health Insurance" at bounding box center [234, 92] width 110 height 15
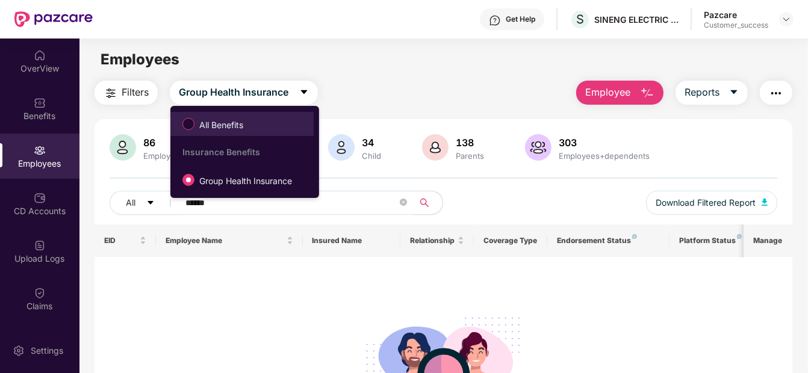
click at [258, 119] on span "All Benefits" at bounding box center [241, 124] width 131 height 20
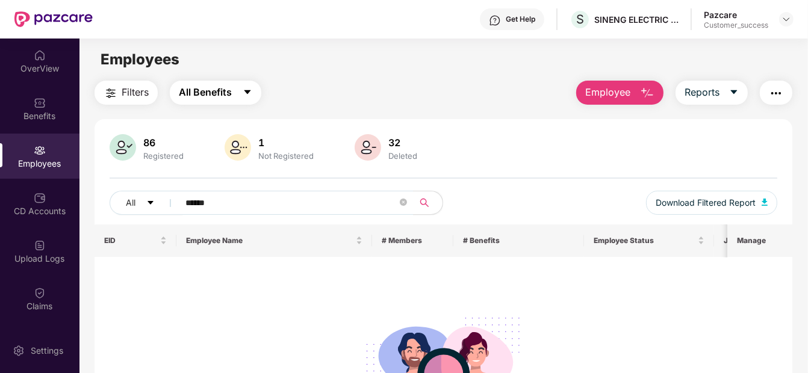
click at [245, 98] on button "All Benefits" at bounding box center [216, 93] width 92 height 24
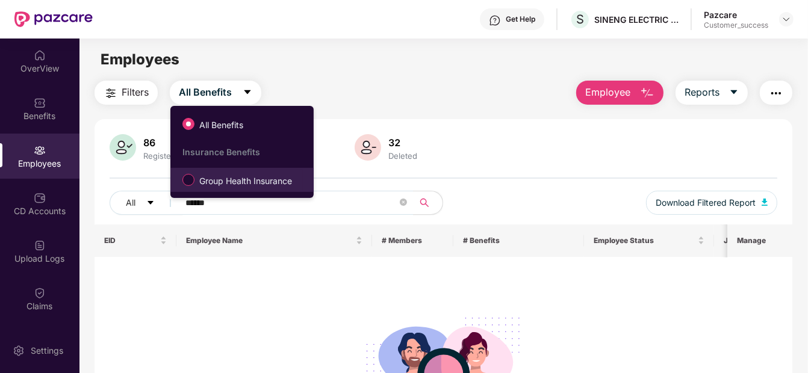
click at [234, 181] on span "Group Health Insurance" at bounding box center [245, 181] width 102 height 13
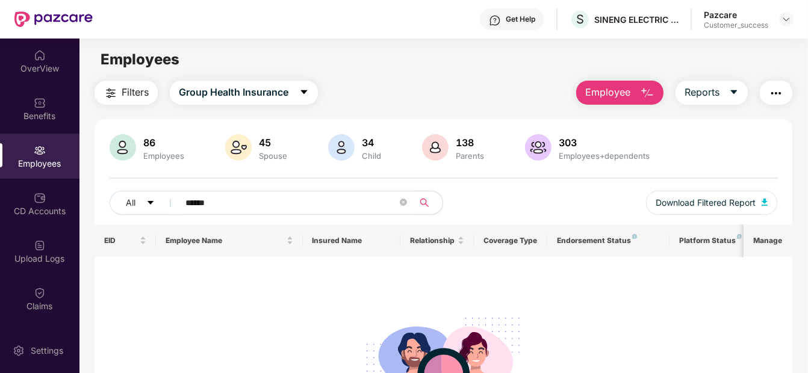
click at [322, 196] on input "******" at bounding box center [290, 203] width 211 height 18
type input "*"
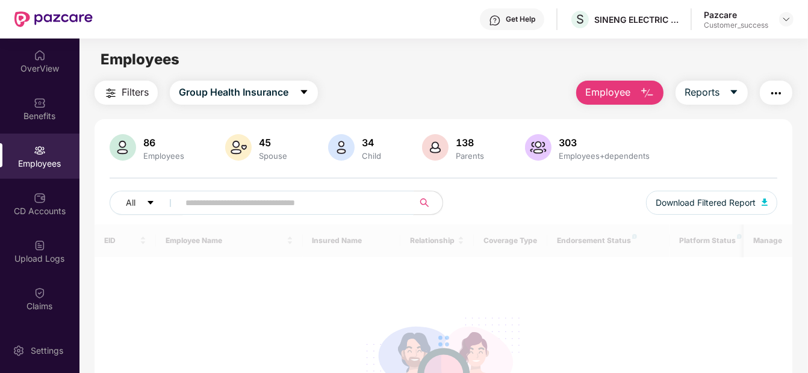
paste input "******"
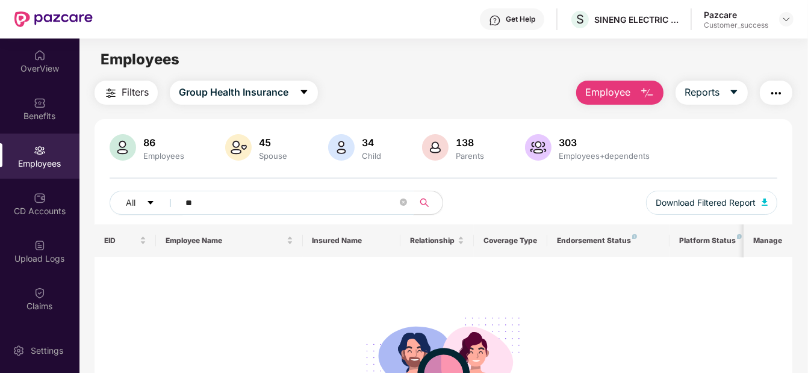
type input "*"
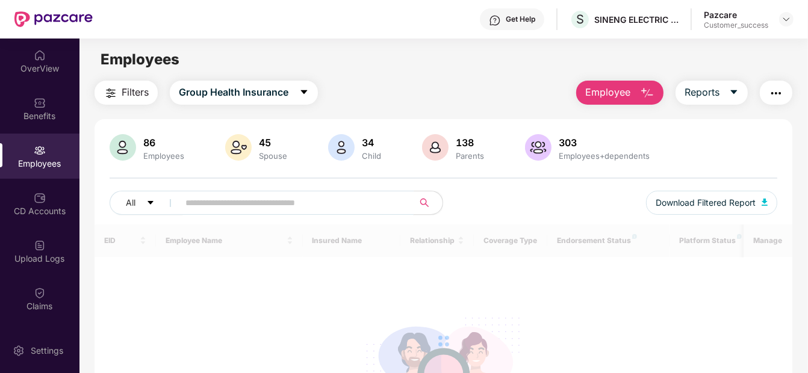
paste input "******"
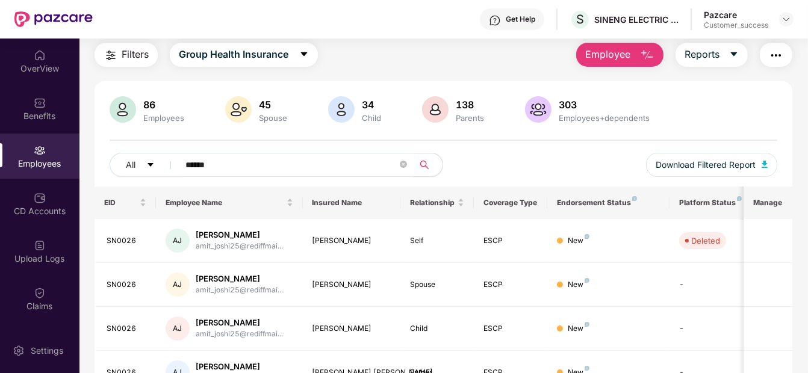
scroll to position [56, 0]
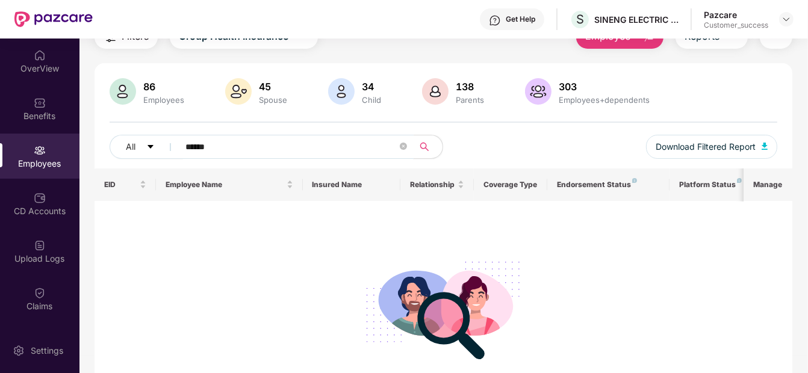
type input "******"
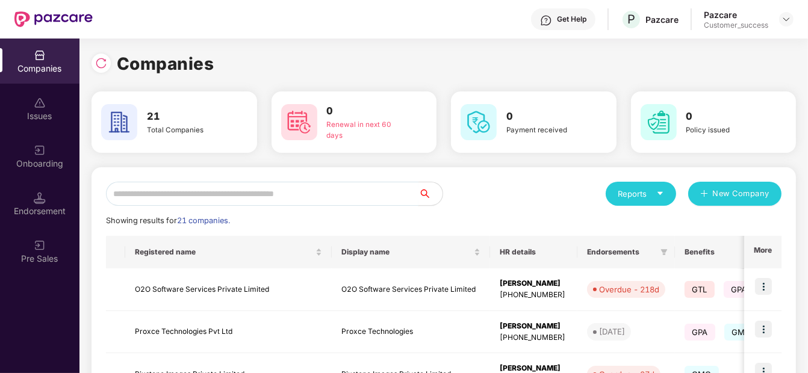
drag, startPoint x: 231, startPoint y: 208, endPoint x: 212, endPoint y: 199, distance: 21.5
click at [212, 199] on input "text" at bounding box center [262, 194] width 312 height 24
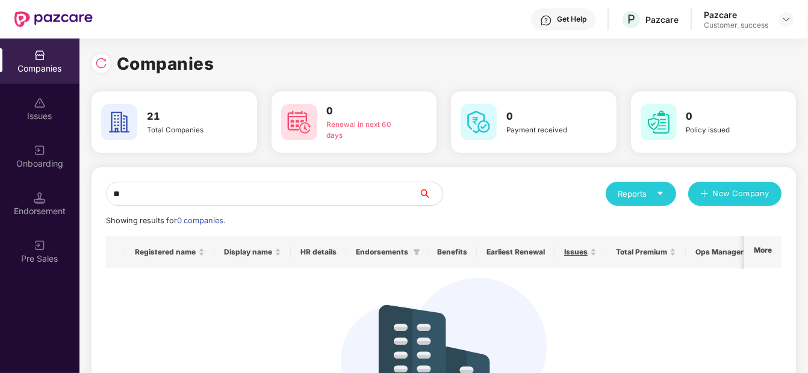
type input "*"
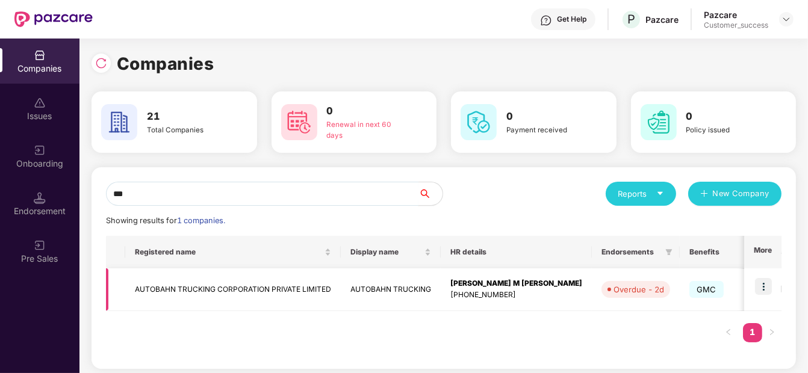
type input "***"
click at [212, 309] on td "AUTOBAHN TRUCKING CORPORATION PRIVATE LIMITED" at bounding box center [233, 290] width 216 height 43
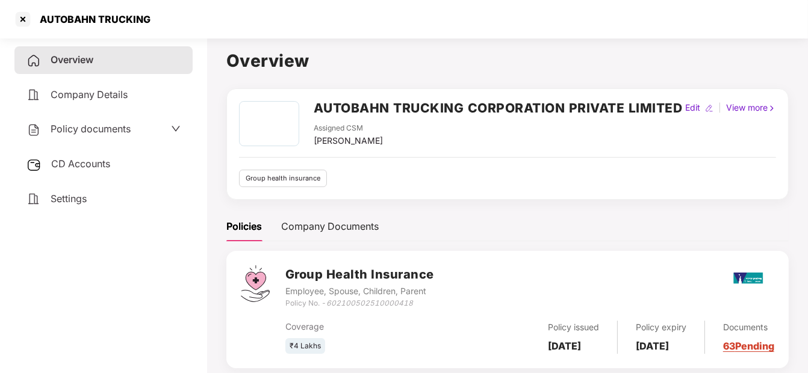
click at [99, 132] on span "Policy documents" at bounding box center [91, 129] width 80 height 12
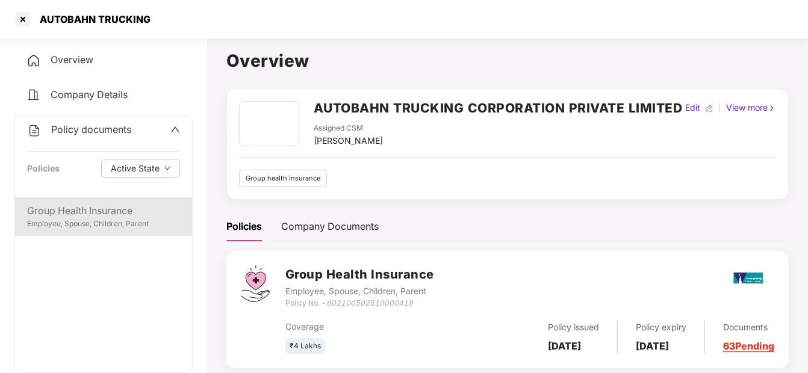
click at [104, 207] on div "Group Health Insurance" at bounding box center [103, 210] width 153 height 15
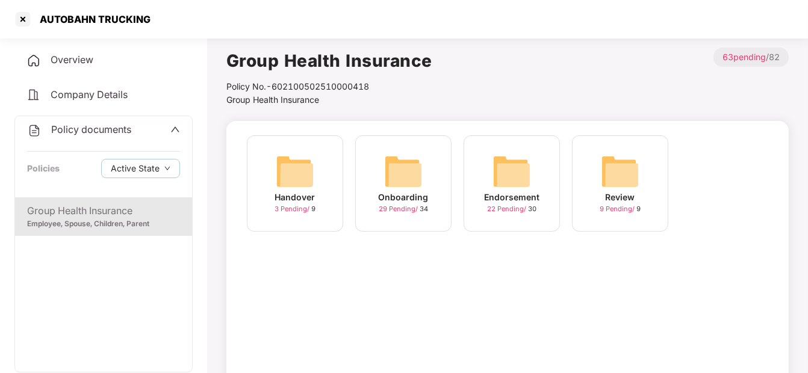
click at [408, 160] on img at bounding box center [403, 171] width 39 height 39
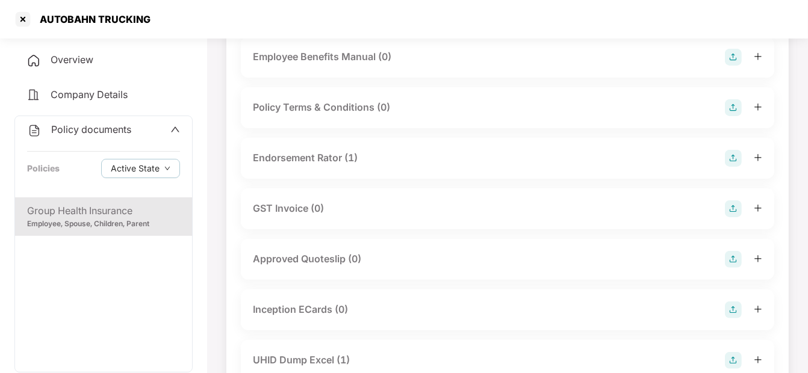
scroll to position [304, 0]
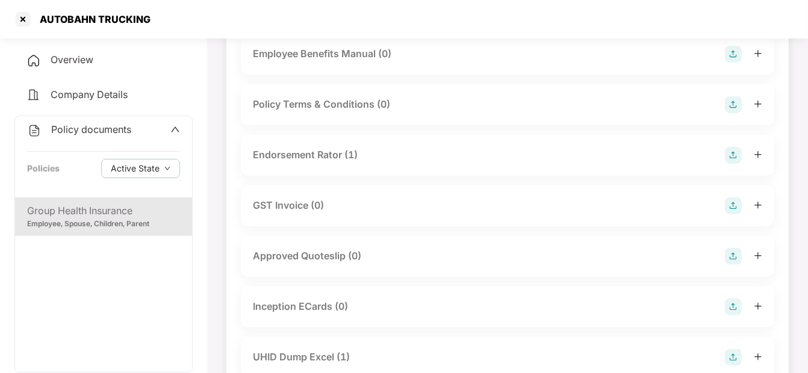
click at [312, 147] on div "Endorsement Rator (1)" at bounding box center [507, 155] width 509 height 17
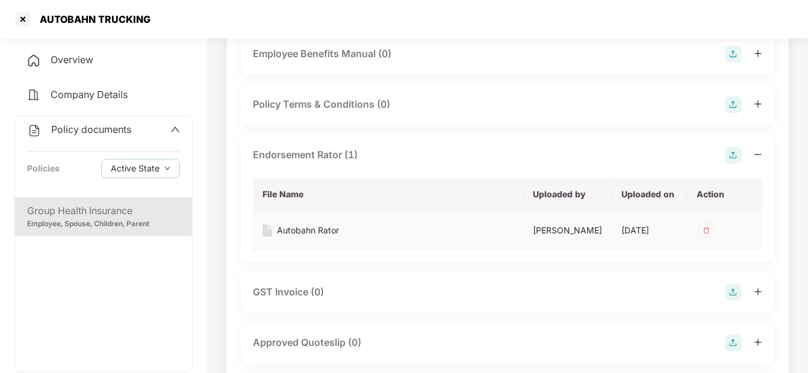
click at [281, 229] on div "Autobahn Rator" at bounding box center [308, 230] width 62 height 13
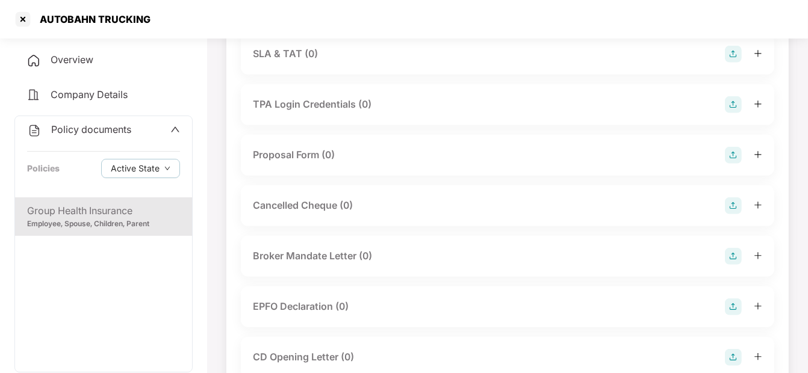
scroll to position [797, 0]
click at [22, 24] on div at bounding box center [22, 19] width 19 height 19
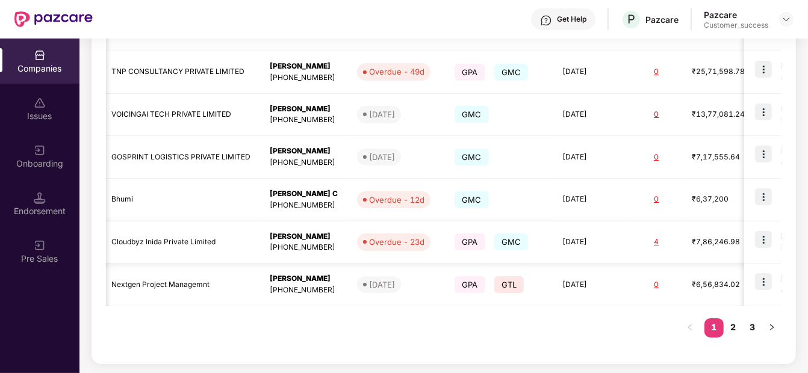
scroll to position [0, 232]
click at [729, 323] on link "2" at bounding box center [733, 327] width 19 height 18
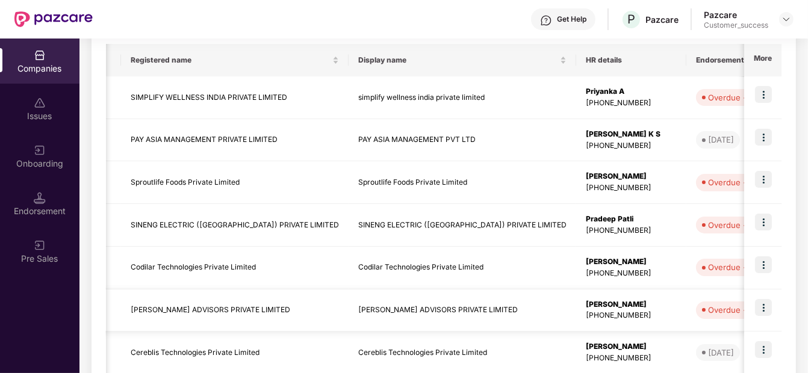
scroll to position [388, 0]
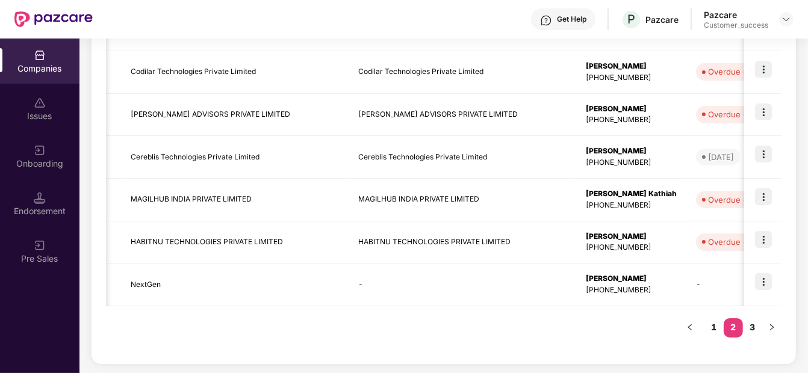
click at [742, 324] on link "2" at bounding box center [733, 327] width 19 height 18
click at [748, 323] on link "3" at bounding box center [752, 327] width 19 height 18
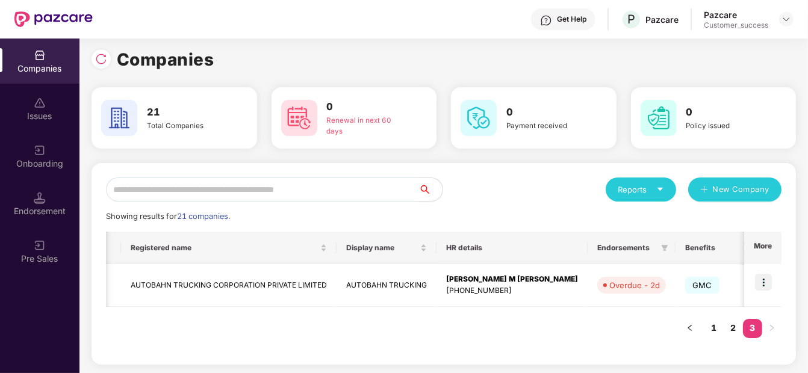
scroll to position [0, 0]
click at [736, 322] on link "2" at bounding box center [733, 328] width 19 height 18
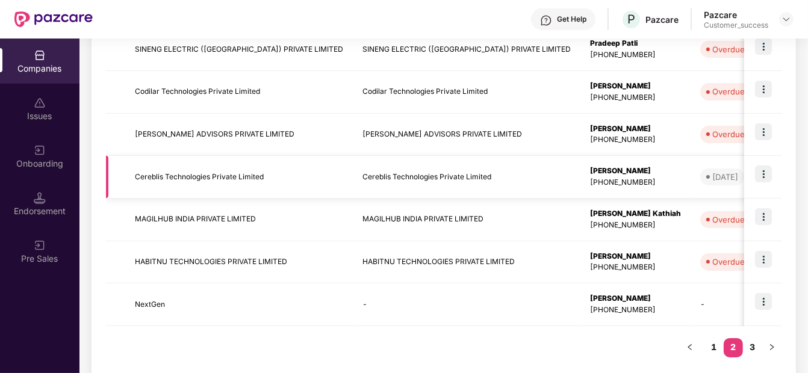
scroll to position [388, 0]
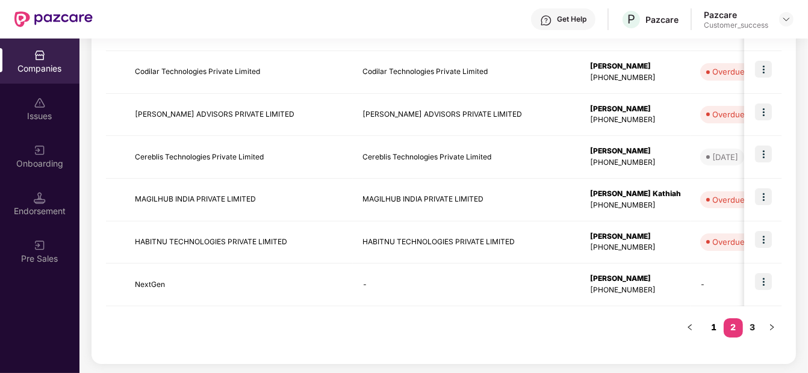
click at [716, 322] on link "1" at bounding box center [713, 327] width 19 height 18
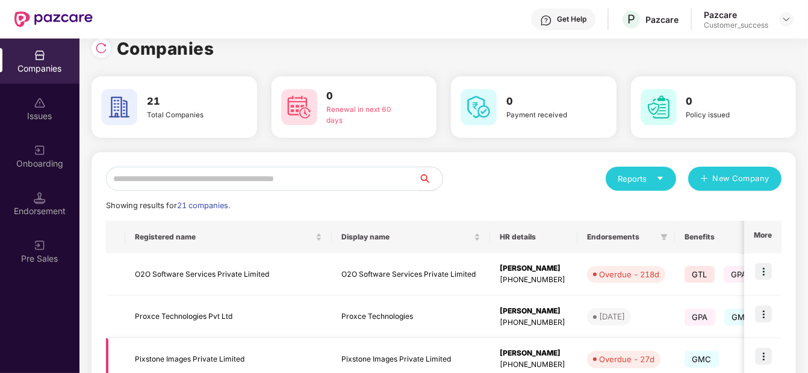
scroll to position [0, 0]
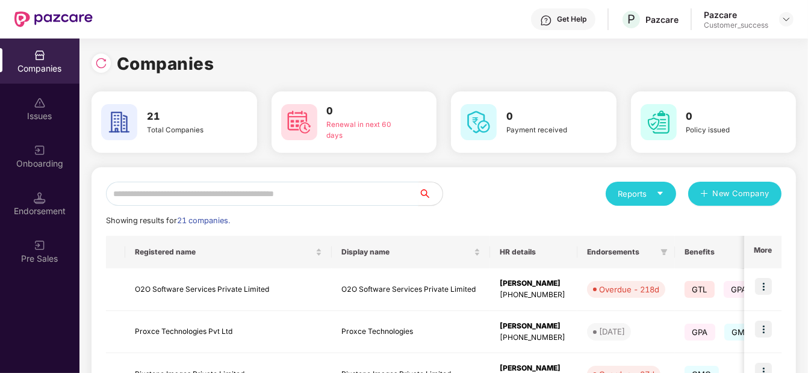
click at [205, 199] on input "text" at bounding box center [262, 194] width 312 height 24
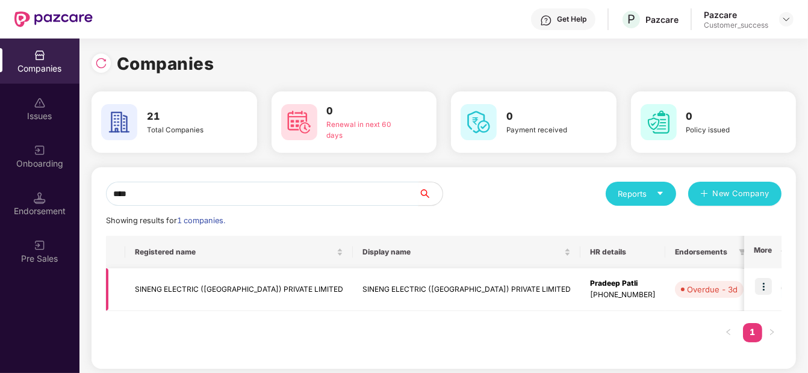
type input "****"
click at [763, 291] on img at bounding box center [763, 286] width 17 height 17
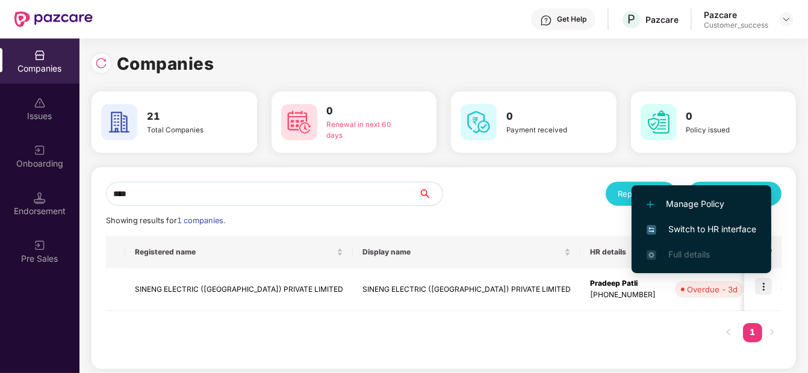
click at [748, 228] on span "Switch to HR interface" at bounding box center [702, 229] width 110 height 13
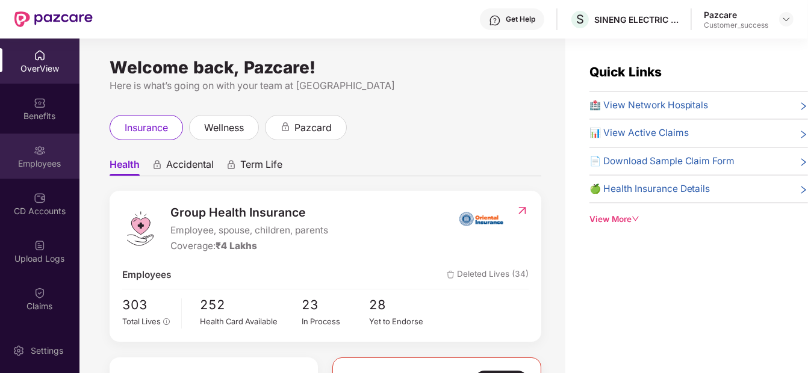
click at [34, 153] on img at bounding box center [40, 150] width 12 height 12
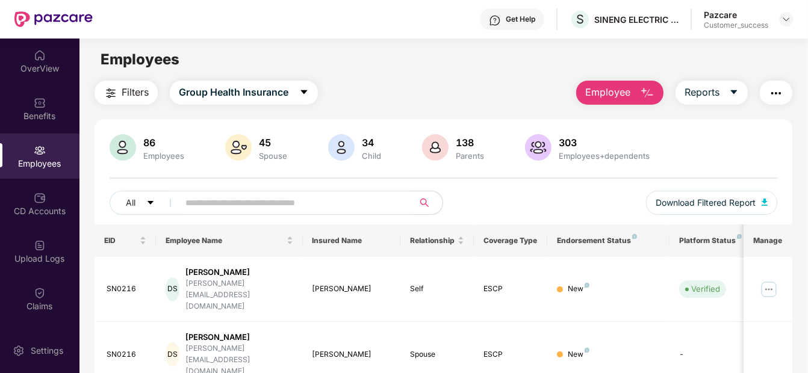
click at [604, 89] on span "Employee" at bounding box center [607, 92] width 45 height 15
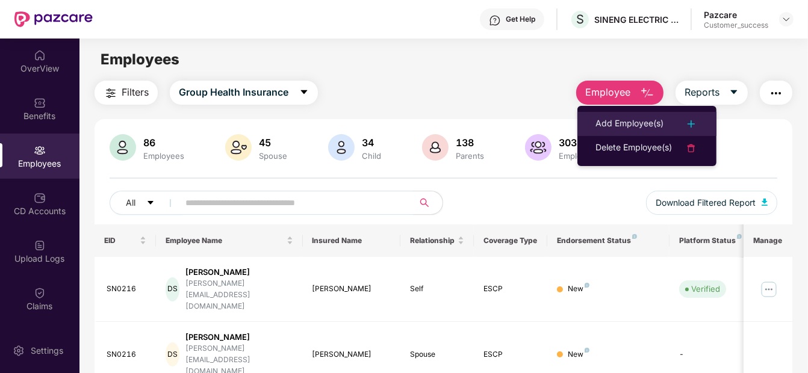
click at [592, 126] on li "Add Employee(s)" at bounding box center [646, 124] width 139 height 24
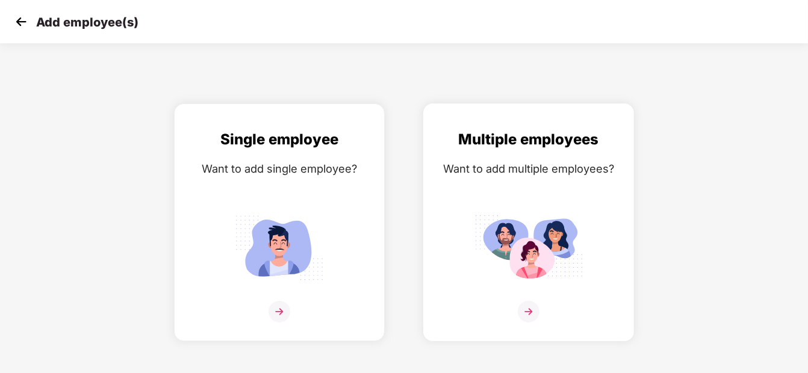
click at [559, 235] on img at bounding box center [528, 247] width 108 height 75
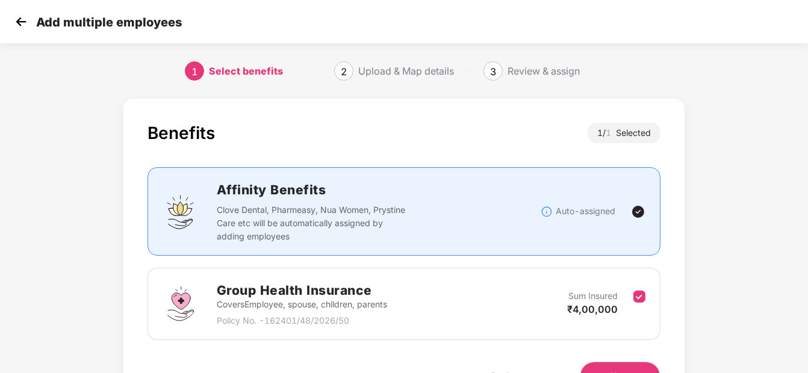
scroll to position [70, 0]
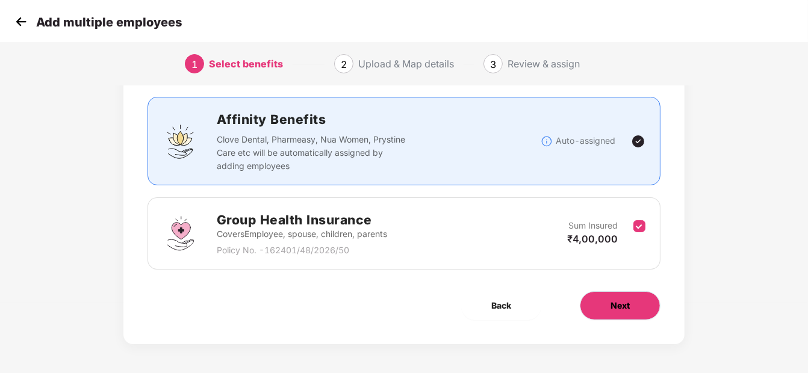
click at [633, 305] on button "Next" at bounding box center [620, 305] width 81 height 29
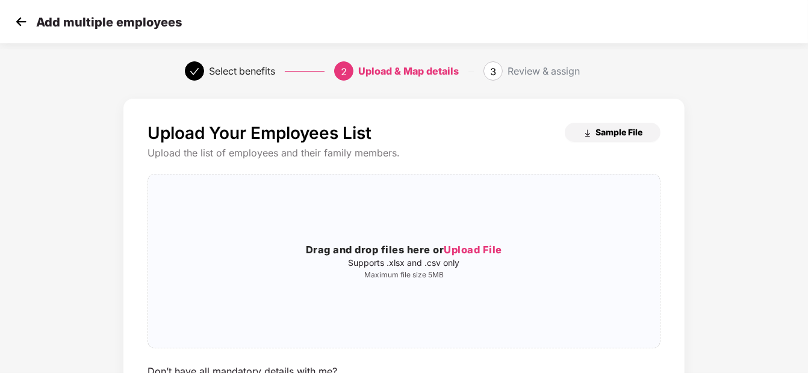
click at [630, 130] on span "Sample File" at bounding box center [618, 131] width 47 height 11
click at [10, 20] on div "Add multiple employees" at bounding box center [404, 21] width 808 height 43
click at [23, 21] on img at bounding box center [21, 22] width 18 height 18
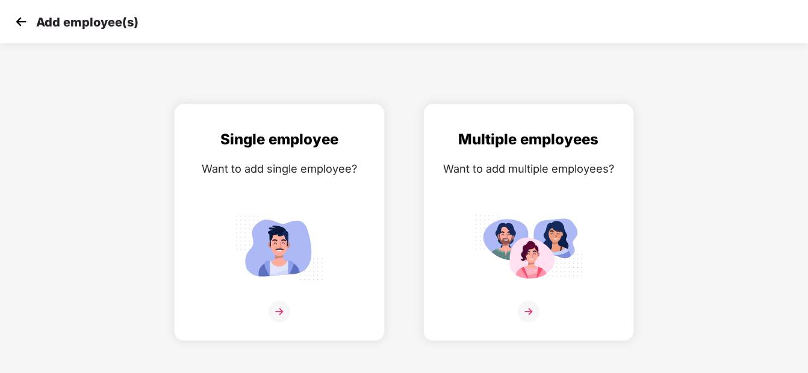
click at [23, 21] on img at bounding box center [21, 22] width 18 height 18
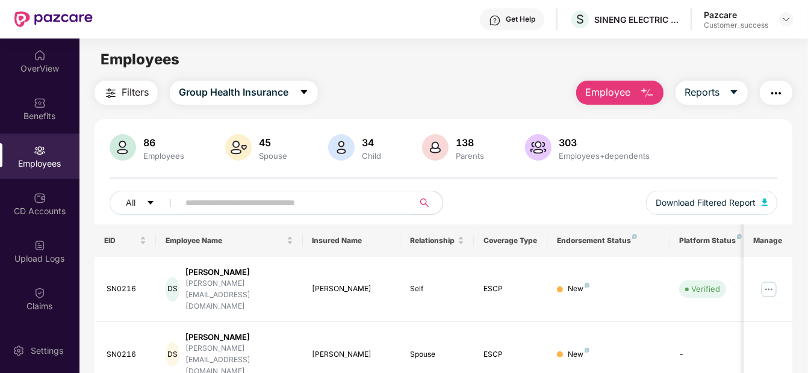
click at [331, 194] on input "text" at bounding box center [290, 203] width 211 height 18
click at [620, 81] on button "Employee" at bounding box center [619, 93] width 87 height 24
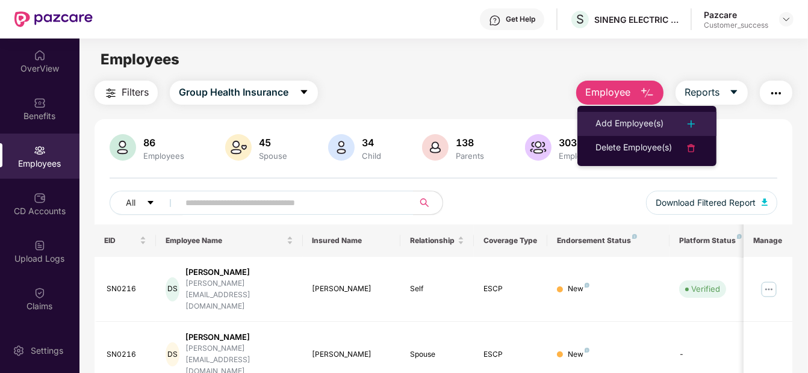
click at [608, 123] on div "Add Employee(s)" at bounding box center [629, 124] width 68 height 14
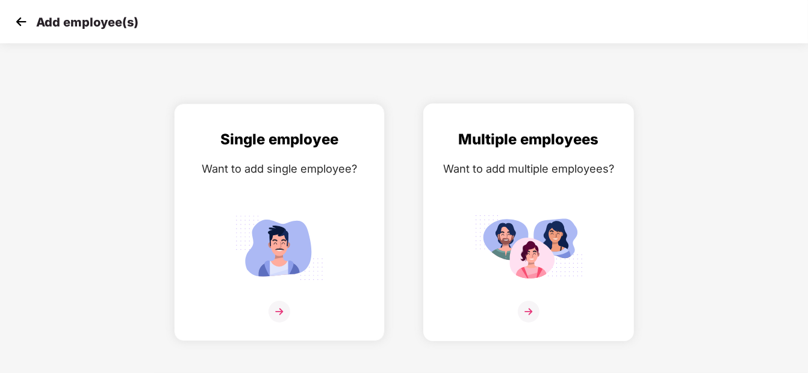
click at [512, 249] on img at bounding box center [528, 247] width 108 height 75
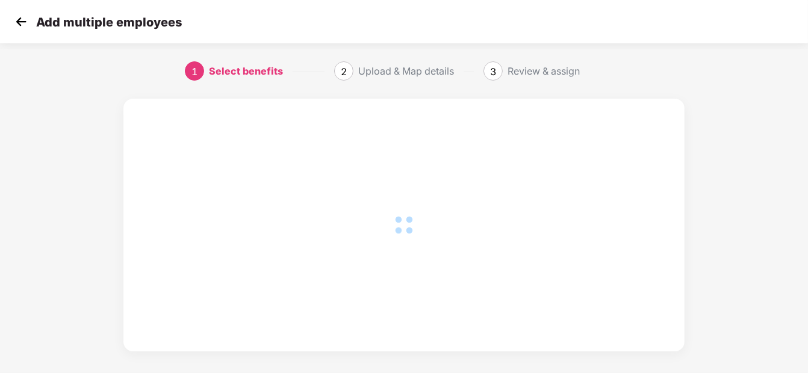
scroll to position [8, 0]
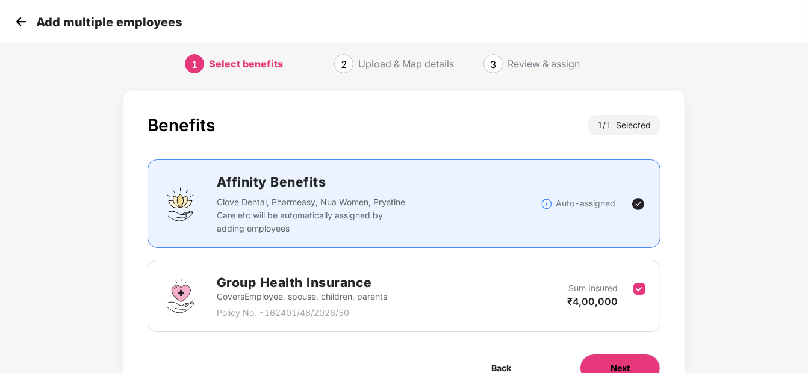
click at [602, 358] on button "Next" at bounding box center [620, 368] width 81 height 29
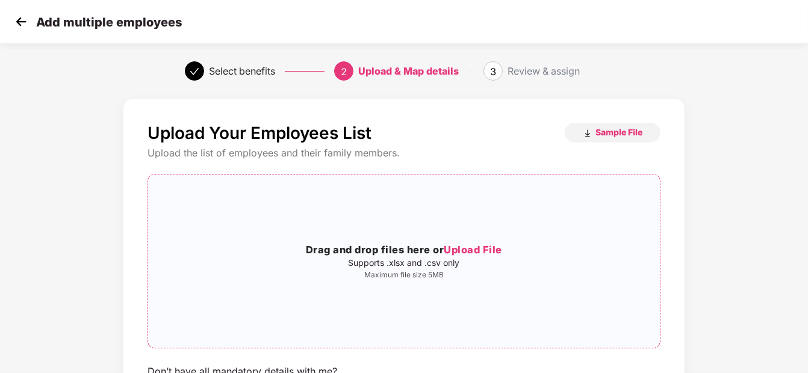
click at [465, 257] on h3 "Drag and drop files here or Upload File" at bounding box center [404, 251] width 512 height 16
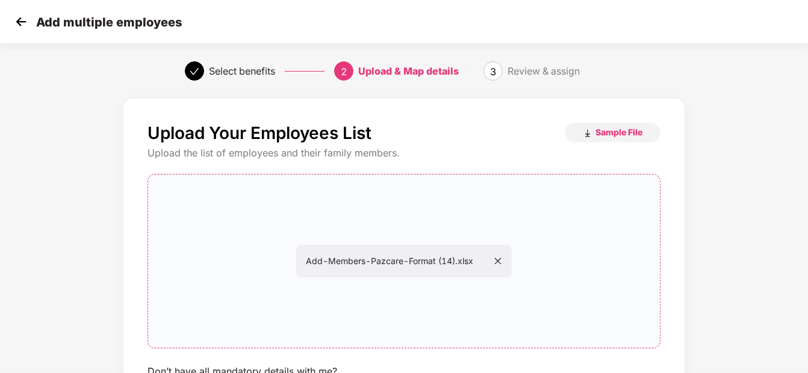
scroll to position [110, 0]
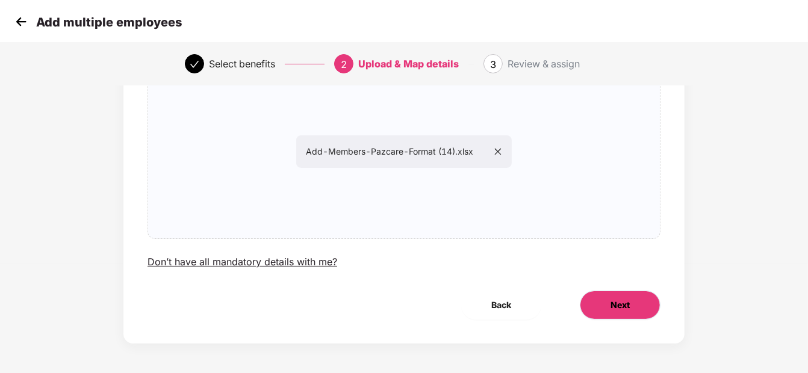
click at [639, 308] on button "Next" at bounding box center [620, 305] width 81 height 29
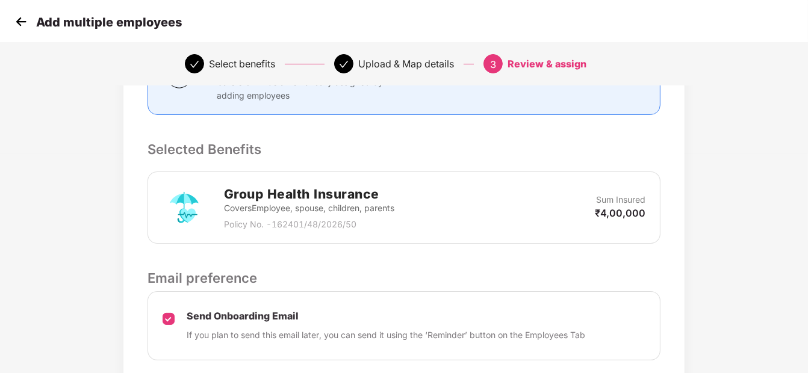
scroll to position [311, 0]
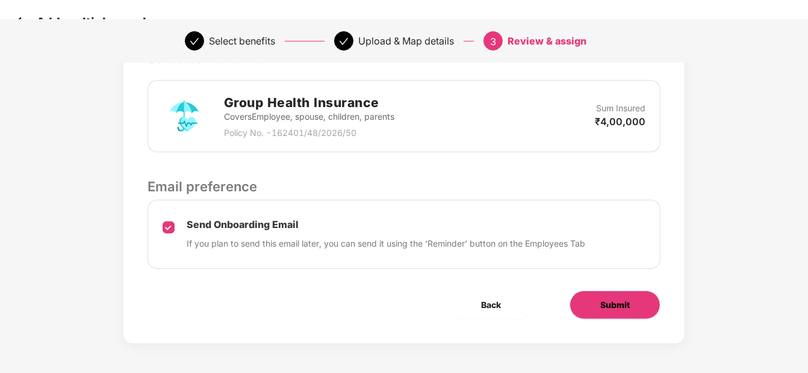
click at [602, 302] on span "Submit" at bounding box center [615, 305] width 30 height 13
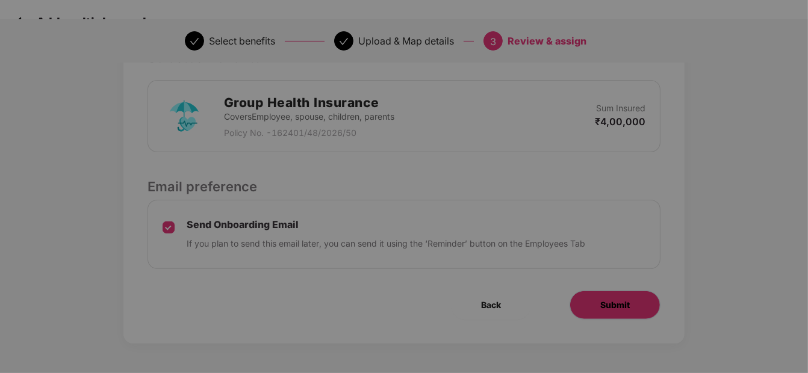
scroll to position [0, 0]
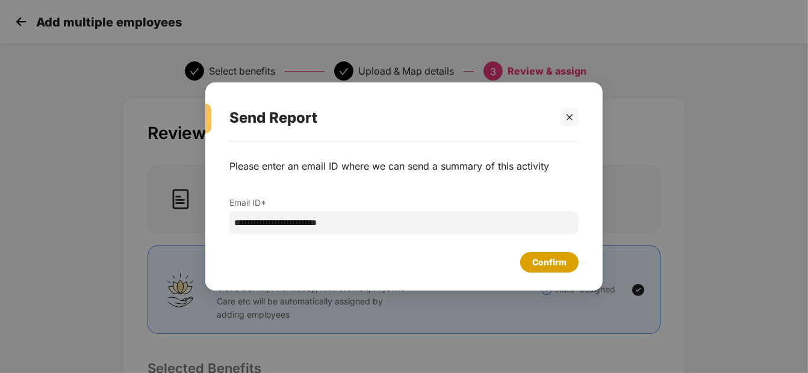
click at [554, 272] on div "Confirm" at bounding box center [549, 262] width 58 height 20
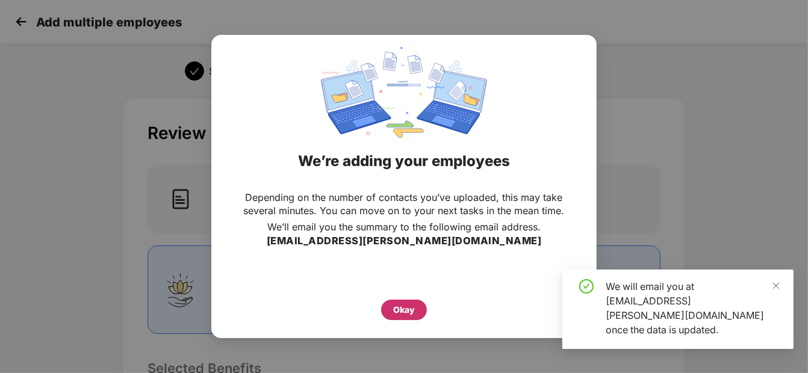
click at [415, 302] on div "Okay" at bounding box center [404, 310] width 46 height 20
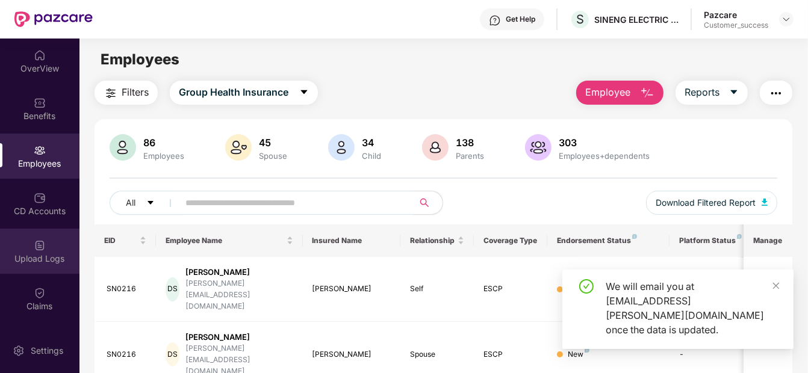
click at [44, 243] on div "Upload Logs" at bounding box center [39, 251] width 79 height 45
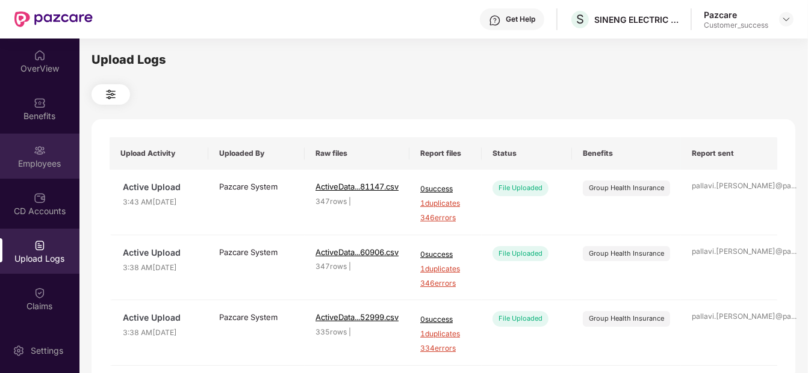
click at [42, 172] on div "Employees" at bounding box center [39, 156] width 79 height 45
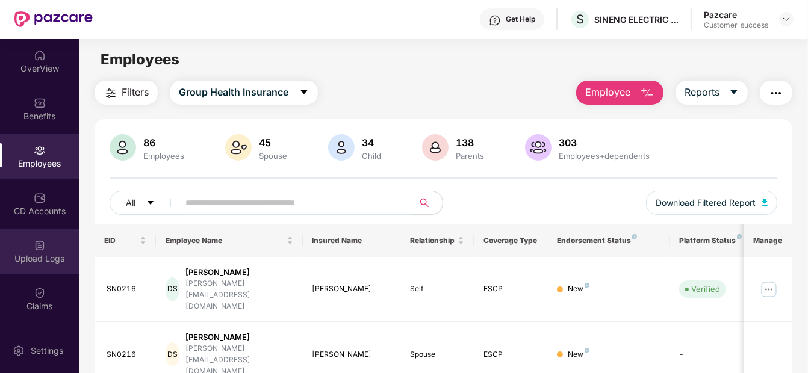
click at [40, 264] on div "Upload Logs" at bounding box center [39, 259] width 79 height 12
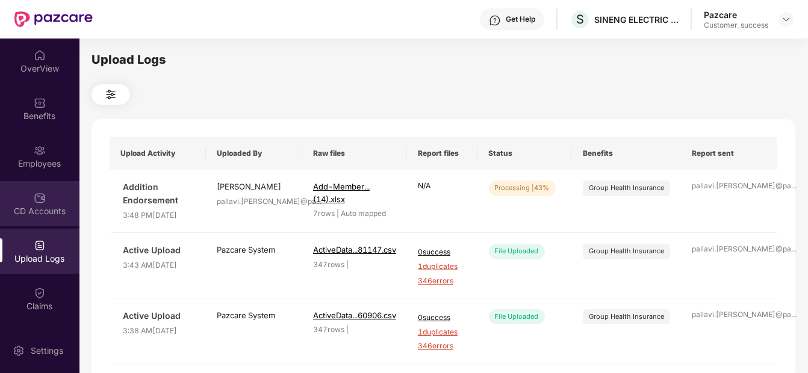
click at [40, 188] on div "CD Accounts" at bounding box center [39, 203] width 79 height 45
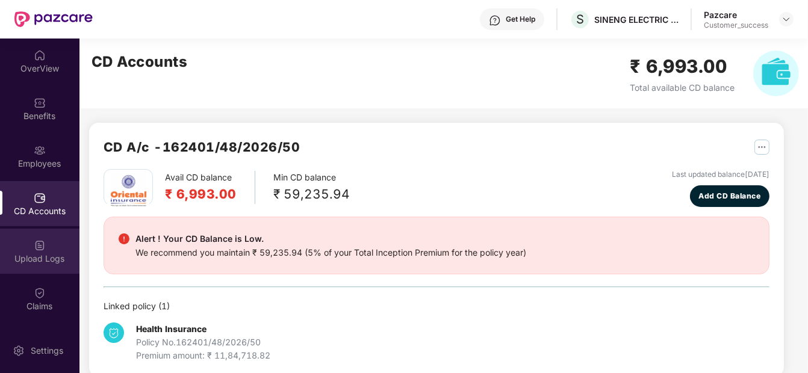
click at [50, 241] on div "Upload Logs" at bounding box center [39, 251] width 79 height 45
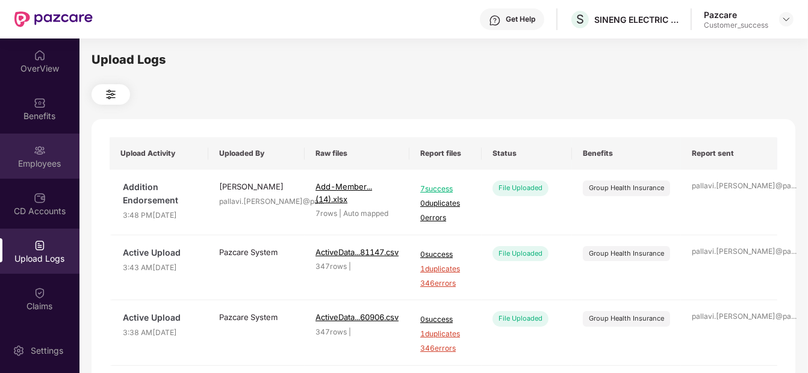
click at [45, 152] on div "Employees" at bounding box center [39, 156] width 79 height 45
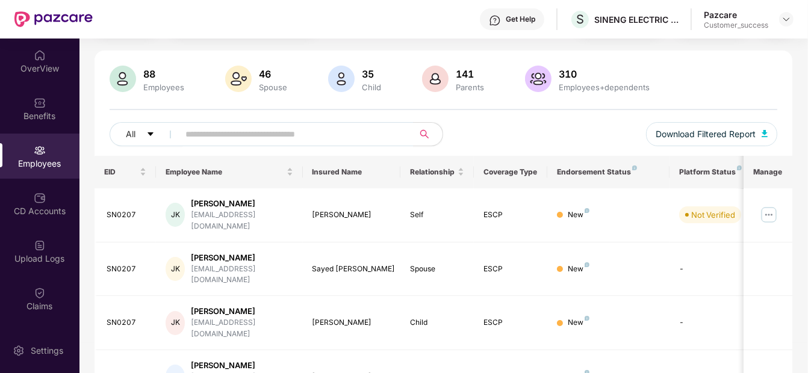
scroll to position [46, 0]
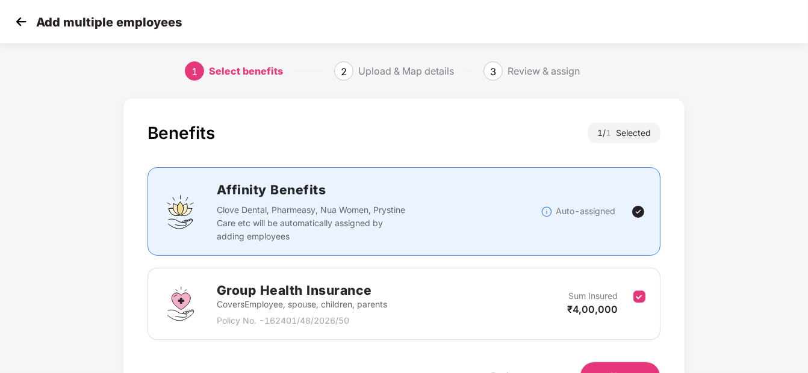
click at [17, 22] on img at bounding box center [21, 22] width 18 height 18
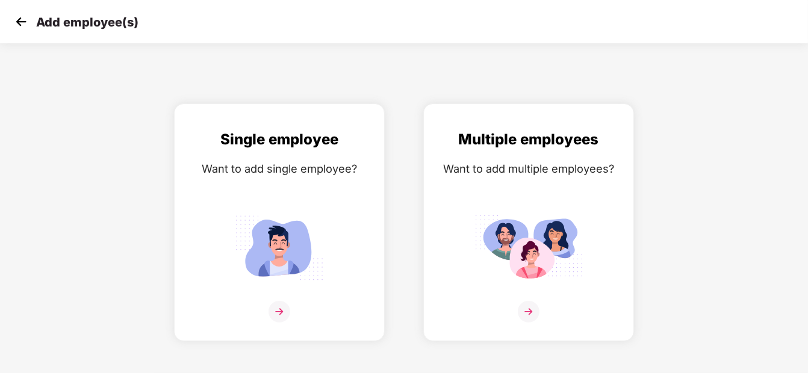
click at [30, 17] on img at bounding box center [21, 22] width 18 height 18
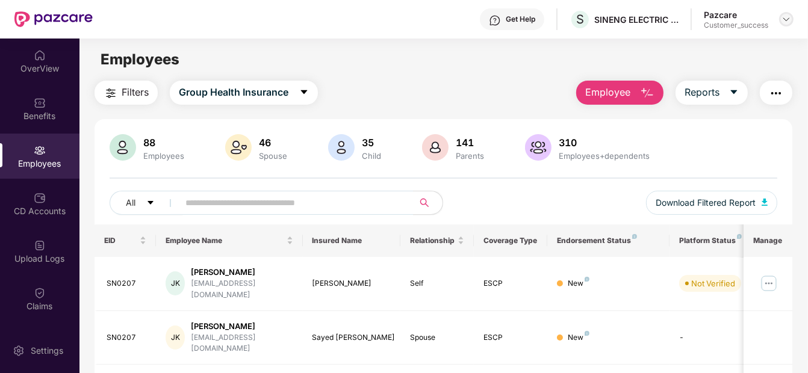
click at [789, 17] on img at bounding box center [786, 19] width 10 height 10
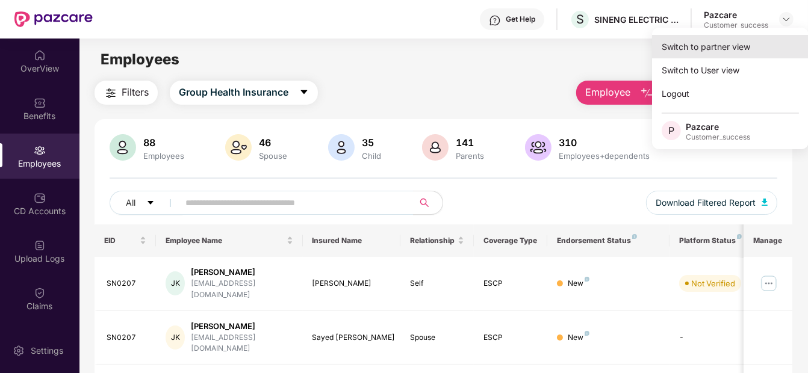
click at [730, 51] on div "Switch to partner view" at bounding box center [730, 46] width 157 height 23
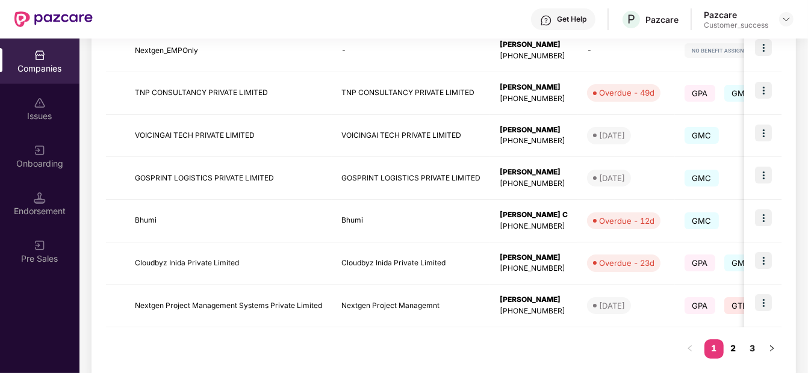
click at [731, 352] on link "2" at bounding box center [733, 349] width 19 height 18
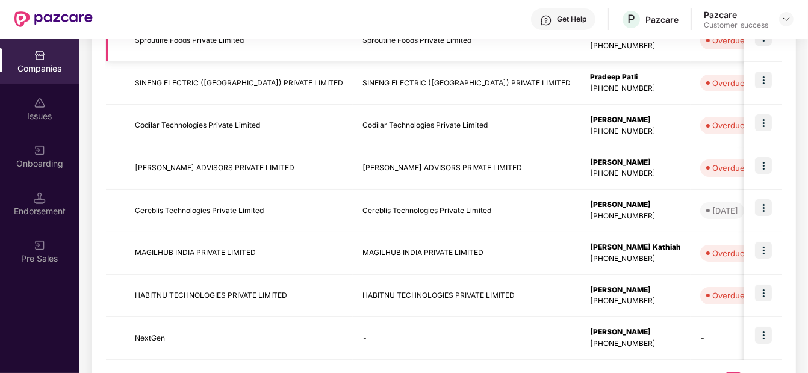
scroll to position [388, 0]
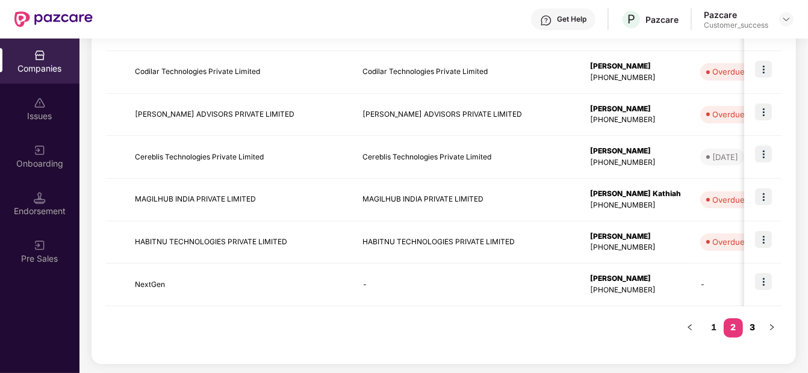
click at [756, 325] on link "3" at bounding box center [752, 327] width 19 height 18
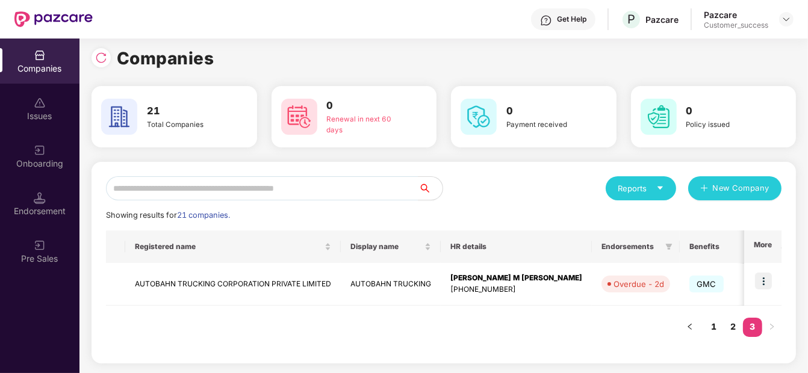
scroll to position [4, 0]
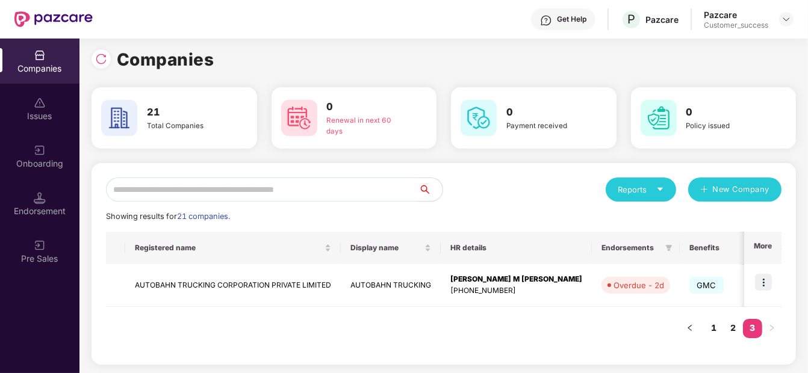
click at [167, 175] on div "Reports New Company Showing results for 21 companies. Registered name Display n…" at bounding box center [444, 264] width 704 height 202
click at [166, 178] on input "text" at bounding box center [262, 190] width 312 height 24
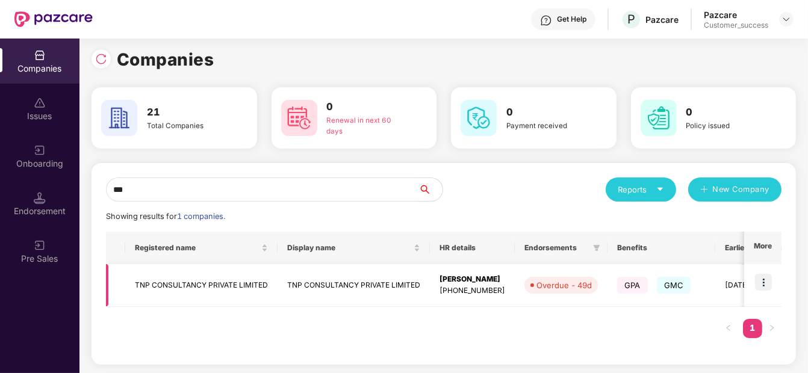
type input "***"
click at [771, 274] on img at bounding box center [763, 282] width 17 height 17
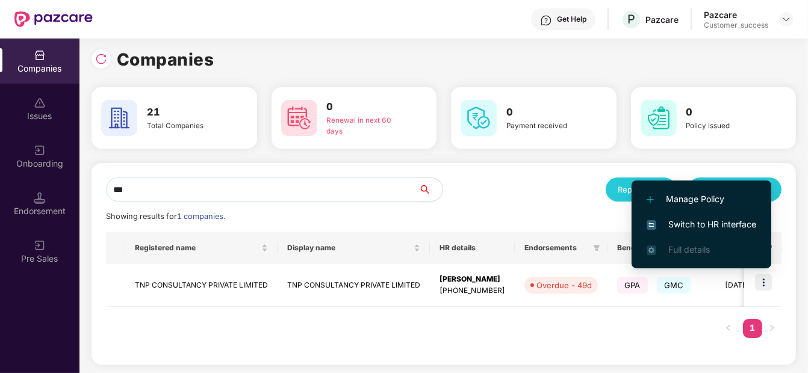
click at [697, 222] on span "Switch to HR interface" at bounding box center [702, 224] width 110 height 13
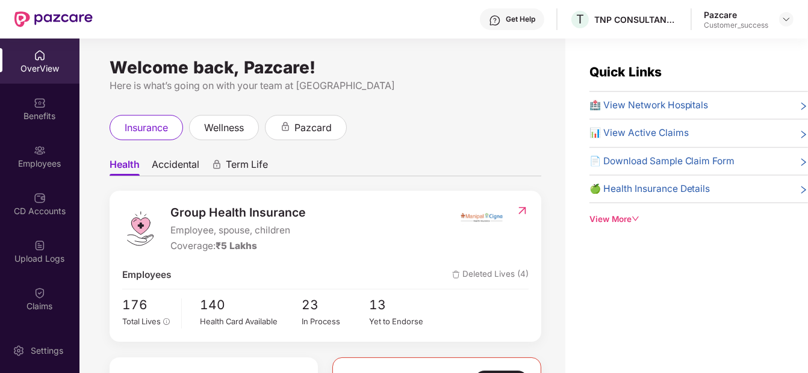
click at [3, 149] on div "Employees" at bounding box center [39, 156] width 79 height 45
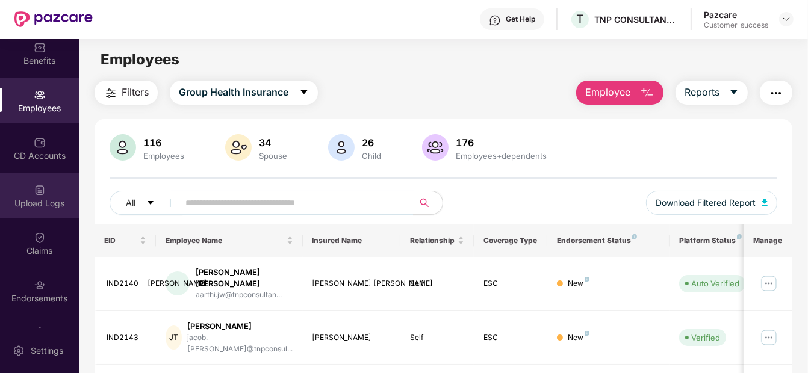
scroll to position [90, 0]
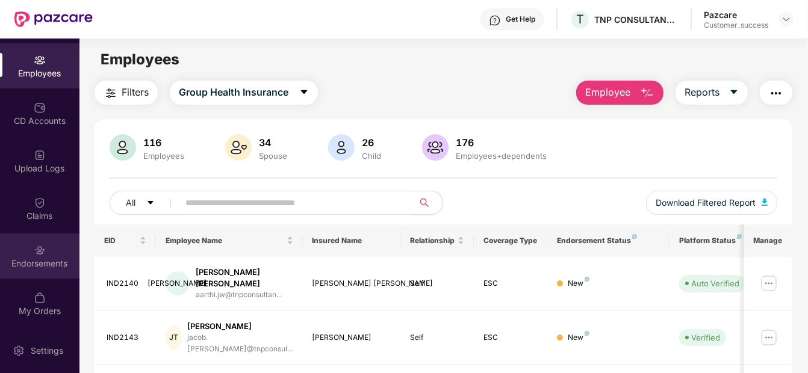
click at [36, 258] on div "Endorsements" at bounding box center [39, 264] width 79 height 12
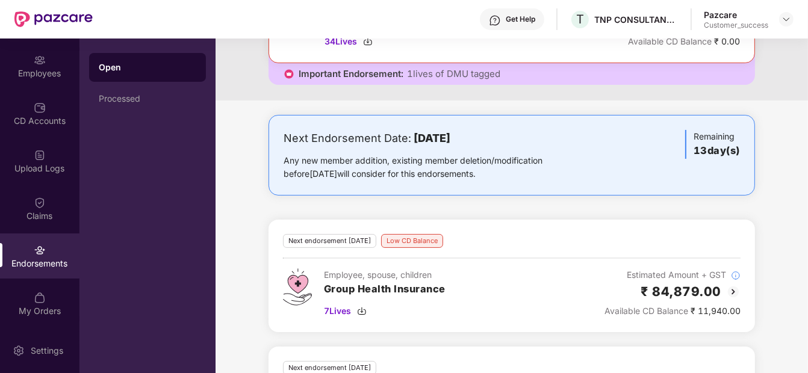
scroll to position [164, 0]
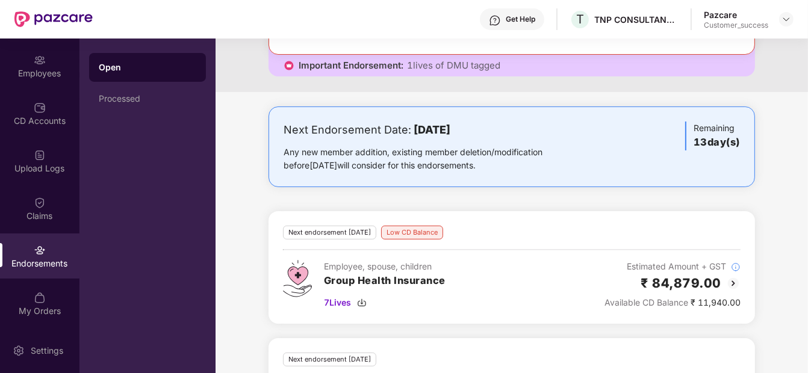
click at [737, 281] on img at bounding box center [733, 283] width 14 height 14
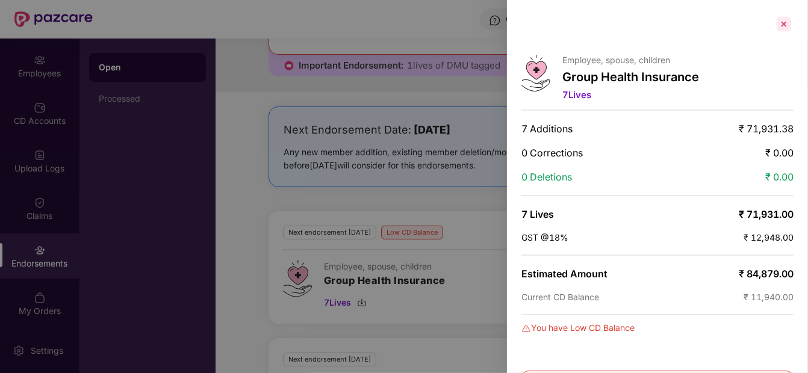
click at [783, 19] on div at bounding box center [783, 23] width 19 height 19
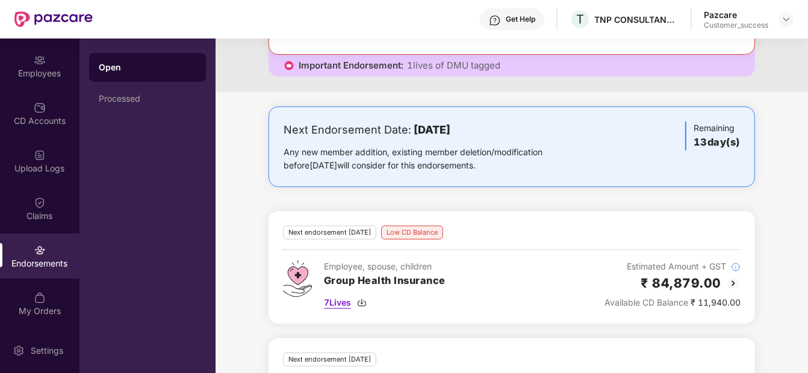
click at [358, 308] on div "7 Lives" at bounding box center [385, 302] width 122 height 13
